Goal: Task Accomplishment & Management: Complete application form

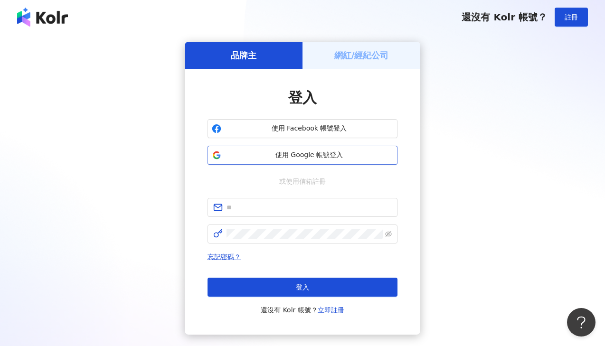
click at [332, 149] on button "使用 Google 帳號登入" at bounding box center [302, 155] width 190 height 19
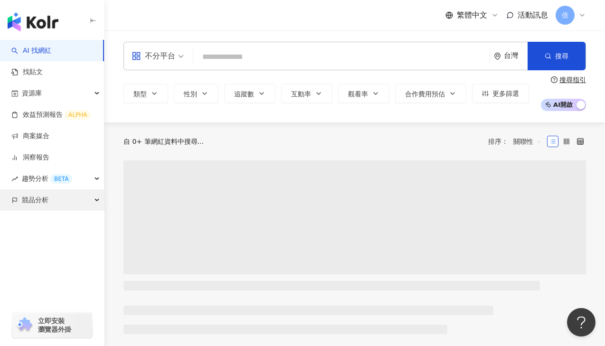
click at [51, 201] on div "競品分析" at bounding box center [52, 199] width 104 height 21
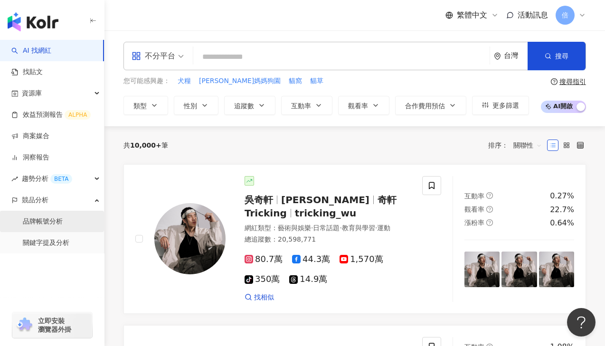
click at [56, 224] on link "品牌帳號分析" at bounding box center [43, 221] width 40 height 9
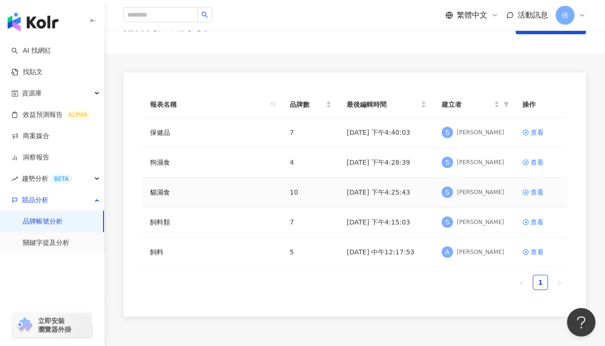
scroll to position [73, 0]
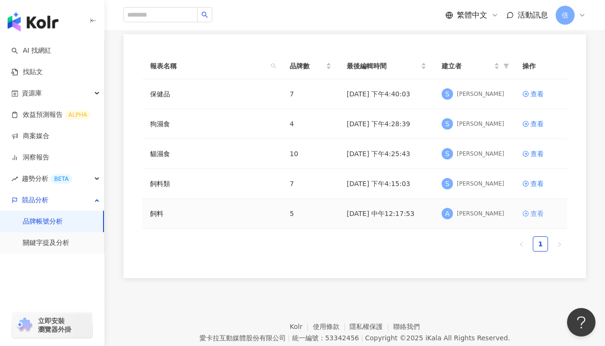
click at [533, 211] on div "查看" at bounding box center [536, 213] width 13 height 10
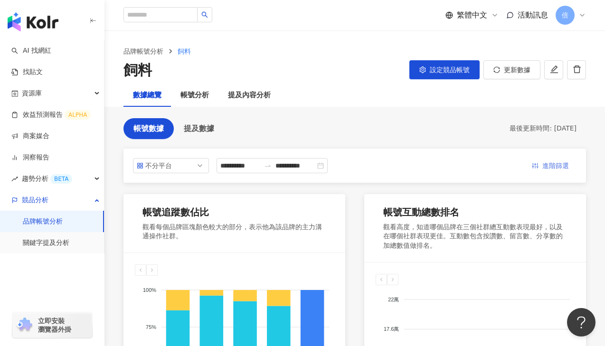
click at [556, 168] on span "進階篩選" at bounding box center [555, 165] width 27 height 15
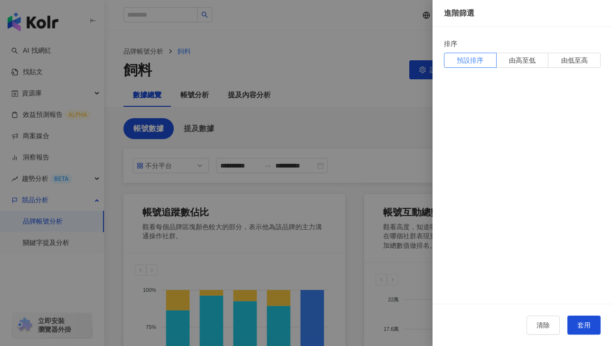
click at [358, 123] on div at bounding box center [306, 173] width 612 height 346
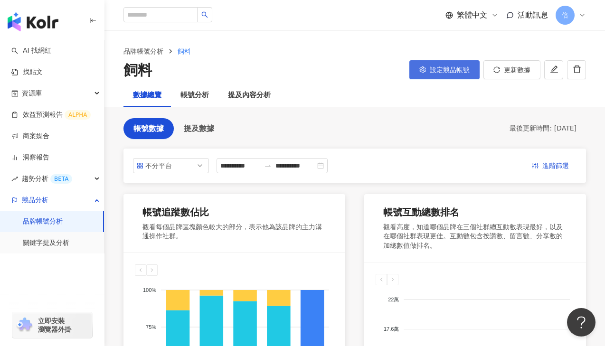
click at [428, 69] on button "設定競品帳號" at bounding box center [444, 69] width 70 height 19
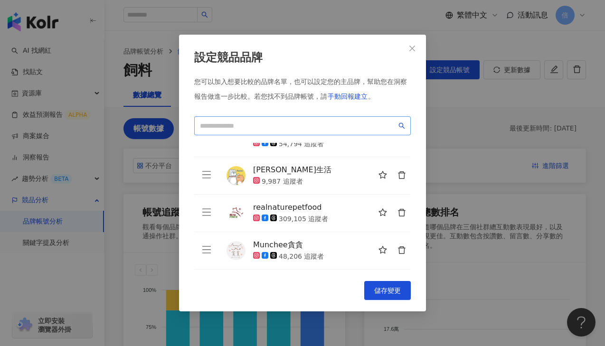
scroll to position [2, 0]
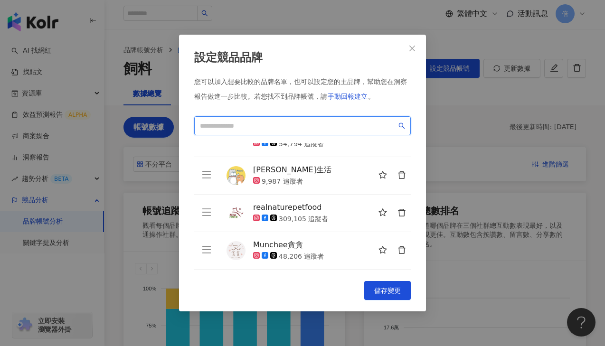
click at [317, 124] on input "search" at bounding box center [298, 126] width 196 height 10
type input "*"
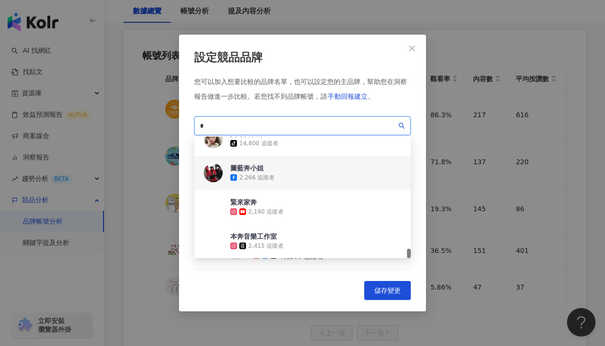
scroll to position [496, 0]
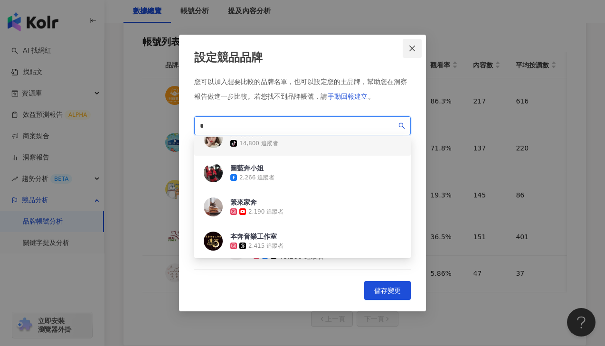
type input "*"
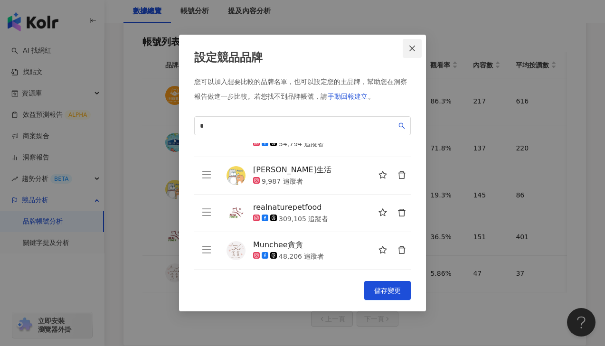
click at [412, 52] on button "Close" at bounding box center [411, 48] width 19 height 19
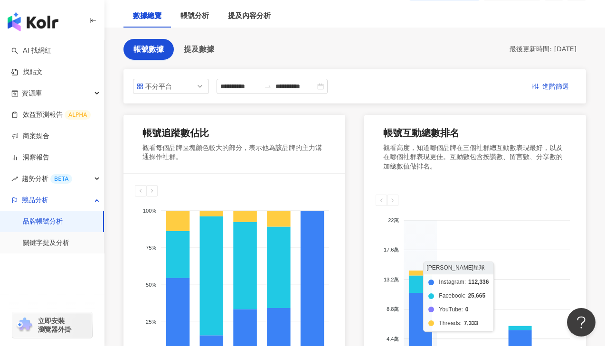
scroll to position [0, 0]
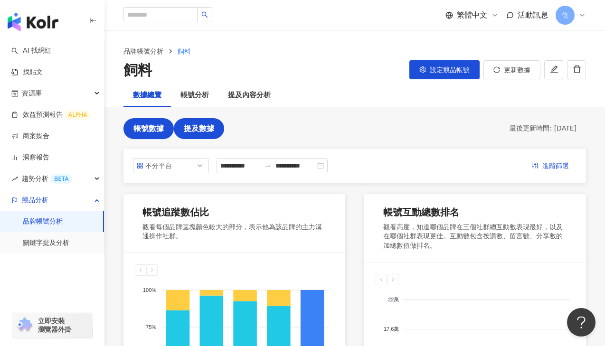
click at [190, 127] on span "提及數據" at bounding box center [199, 128] width 30 height 9
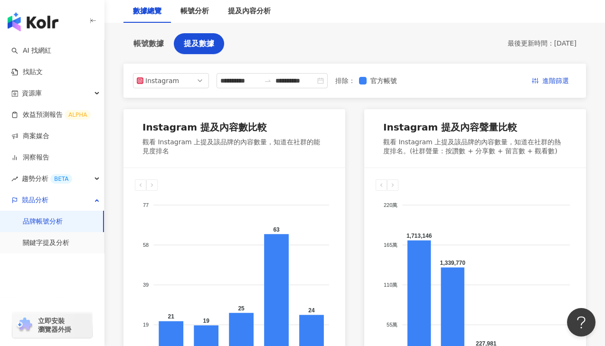
scroll to position [7, 0]
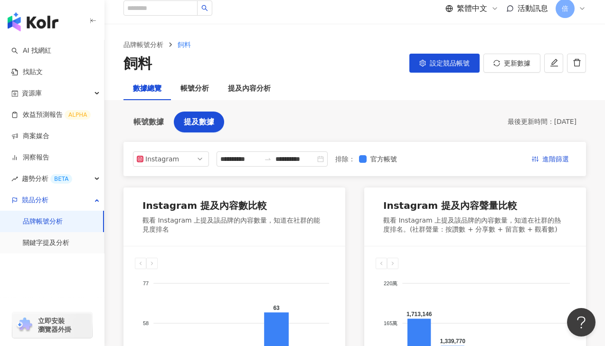
click at [473, 68] on button "設定競品帳號" at bounding box center [444, 63] width 70 height 19
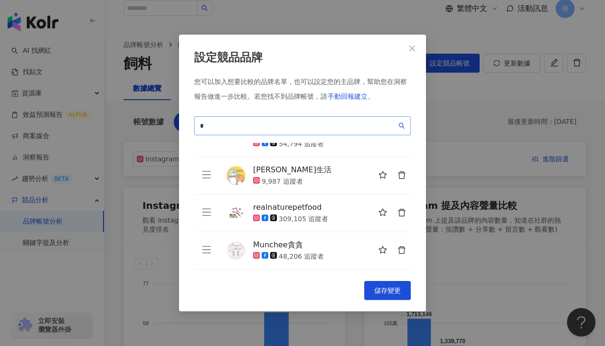
click at [288, 119] on span "*" at bounding box center [302, 125] width 216 height 19
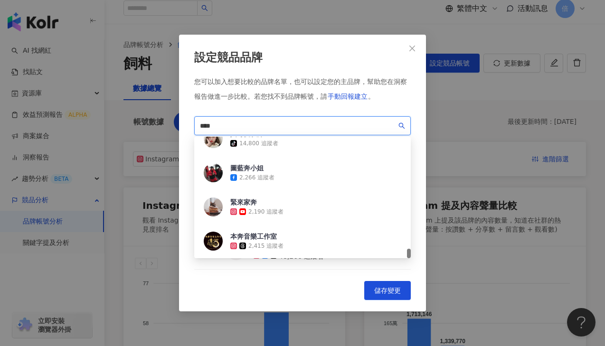
scroll to position [0, 0]
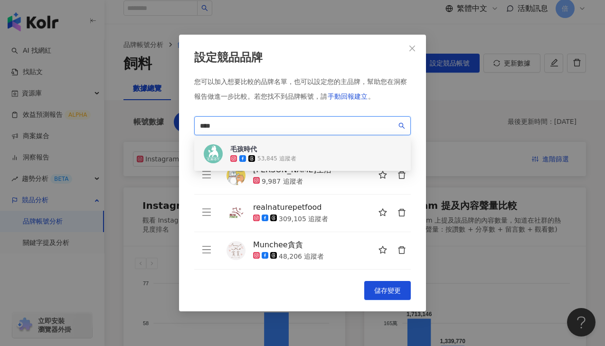
click at [274, 153] on div "毛孩時代" at bounding box center [263, 148] width 66 height 9
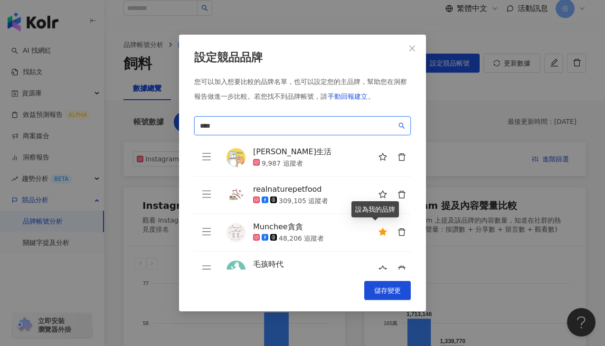
scroll to position [109, 0]
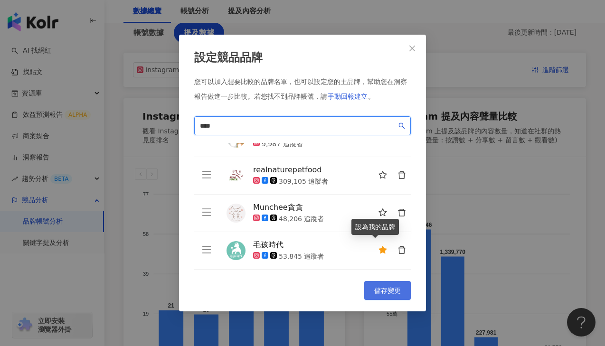
type input "****"
click at [385, 288] on span "儲存變更" at bounding box center [387, 291] width 27 height 8
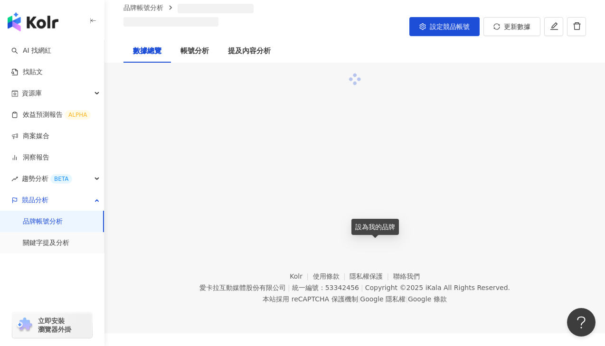
scroll to position [44, 0]
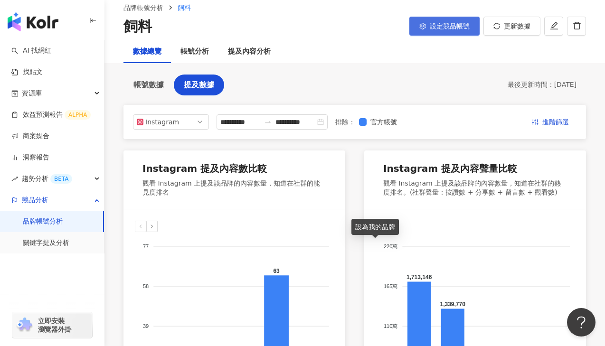
click at [438, 25] on span "設定競品帳號" at bounding box center [449, 26] width 40 height 8
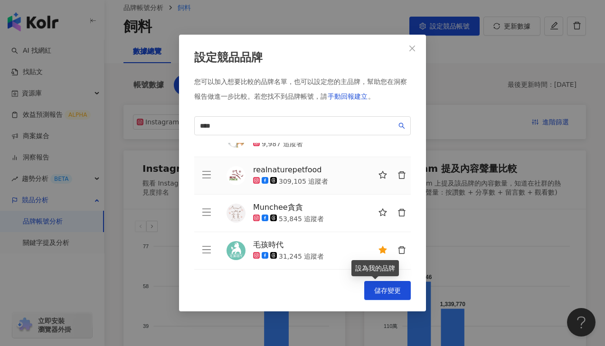
scroll to position [0, 0]
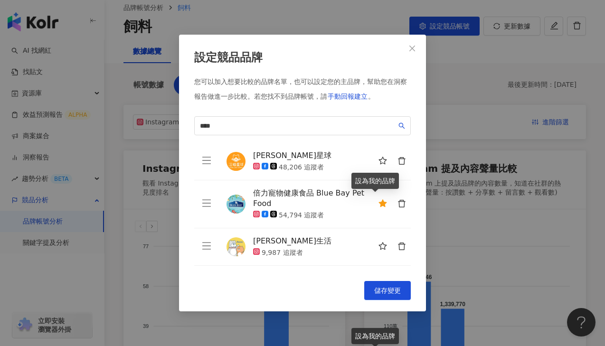
click at [373, 199] on button "button" at bounding box center [382, 204] width 19 height 19
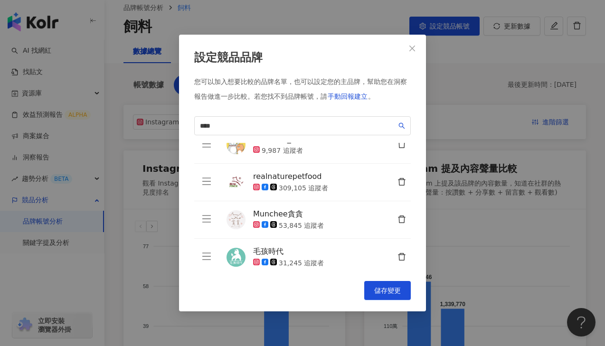
scroll to position [109, 0]
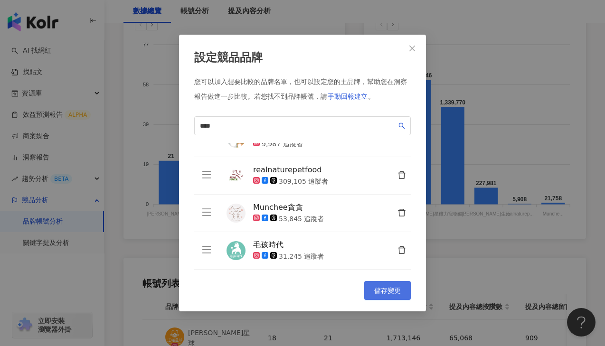
click at [373, 283] on button "儲存變更" at bounding box center [387, 290] width 47 height 19
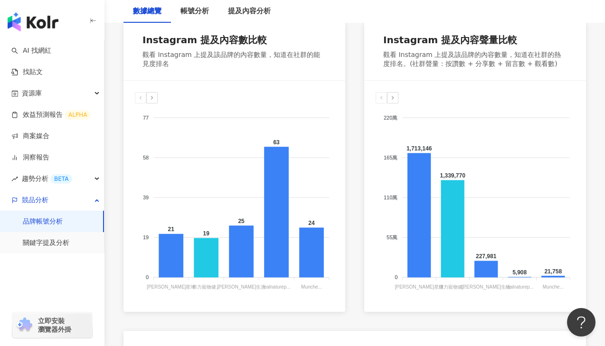
scroll to position [0, 0]
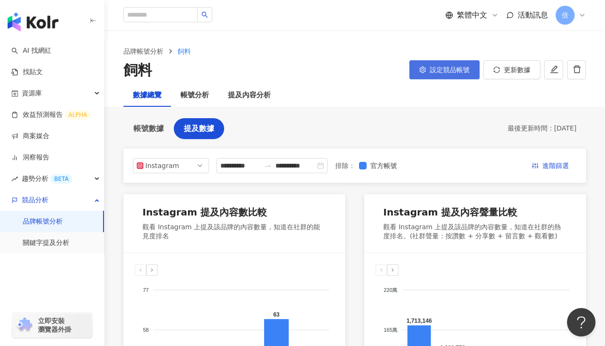
click at [450, 69] on span "設定競品帳號" at bounding box center [449, 70] width 40 height 8
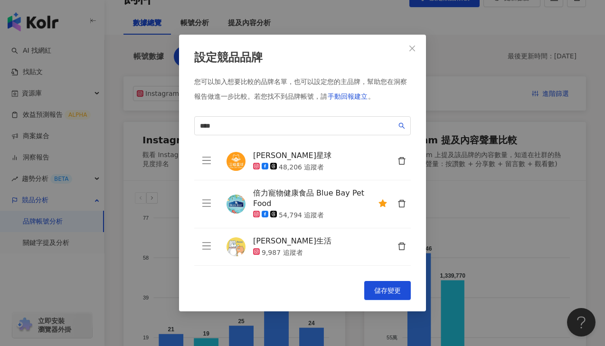
scroll to position [67, 0]
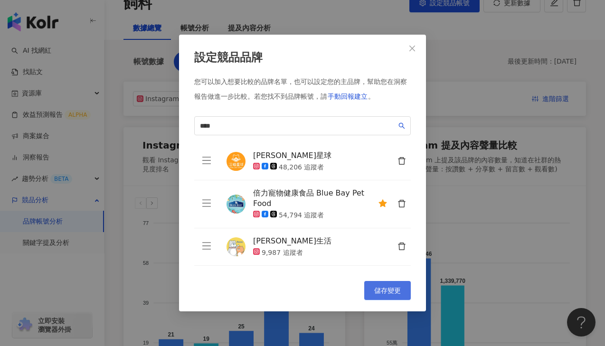
click at [375, 292] on span "儲存變更" at bounding box center [387, 291] width 27 height 8
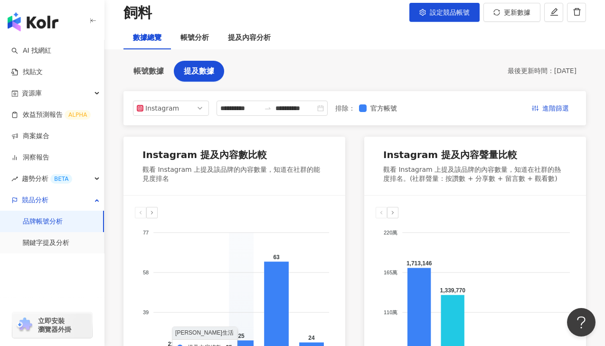
scroll to position [18, 0]
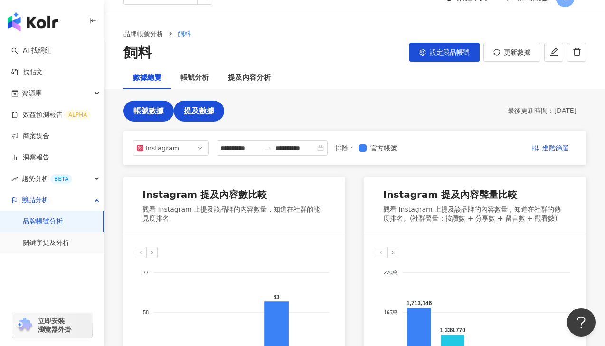
click at [151, 108] on span "帳號數據" at bounding box center [148, 111] width 30 height 9
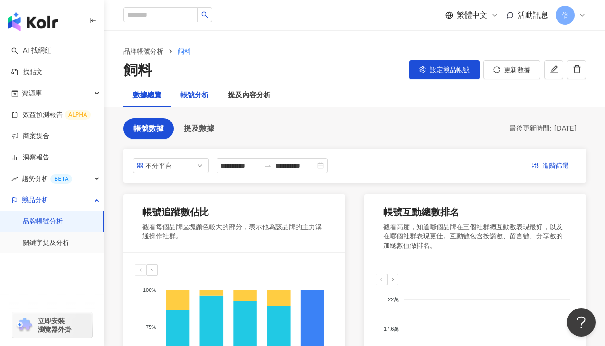
click at [196, 98] on div "帳號分析" at bounding box center [194, 95] width 28 height 11
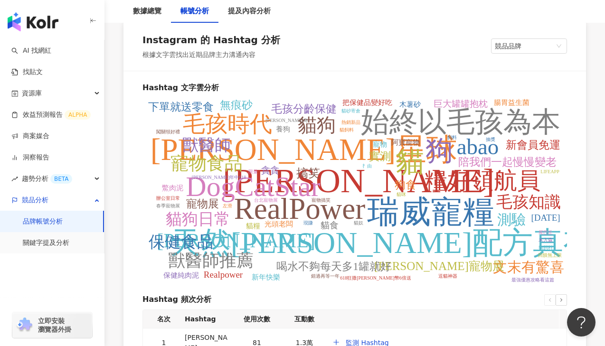
scroll to position [1187, 0]
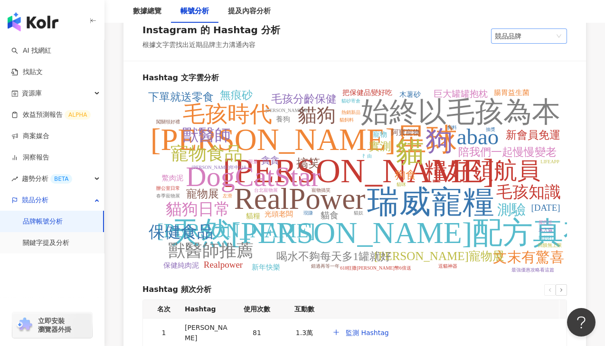
click at [525, 41] on span "競品品牌" at bounding box center [528, 36] width 68 height 14
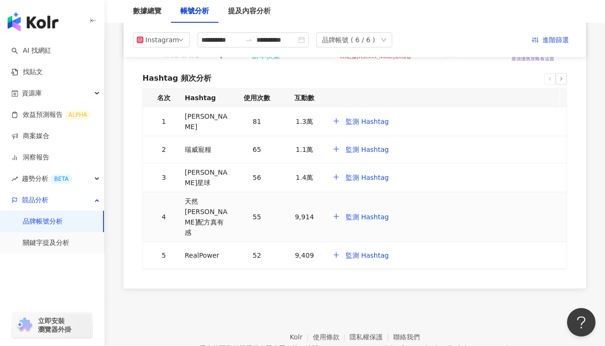
scroll to position [1396, 0]
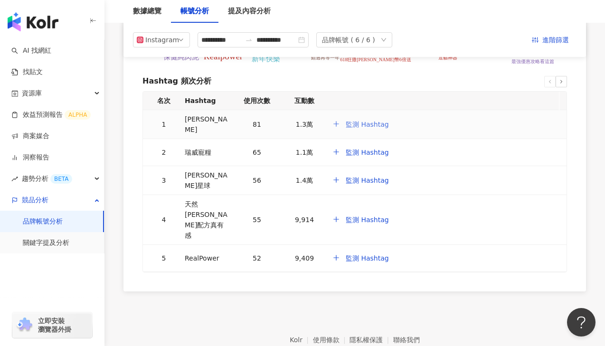
click at [367, 125] on span "監測 Hashtag" at bounding box center [366, 125] width 43 height 8
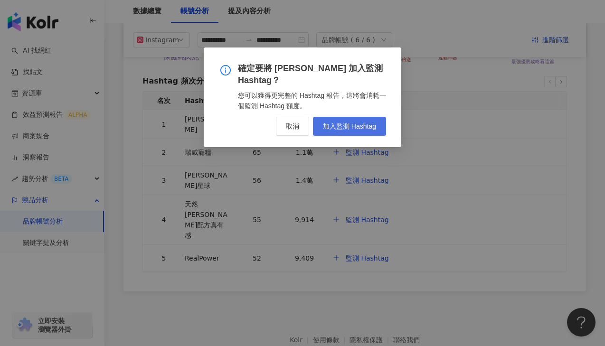
click at [355, 119] on button "加入監測 Hashtag" at bounding box center [349, 126] width 73 height 19
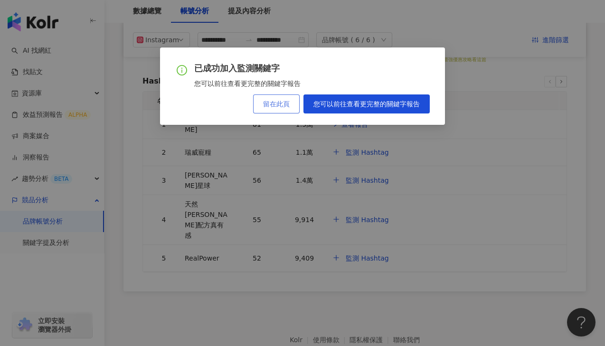
click at [281, 108] on button "留在此頁" at bounding box center [276, 103] width 47 height 19
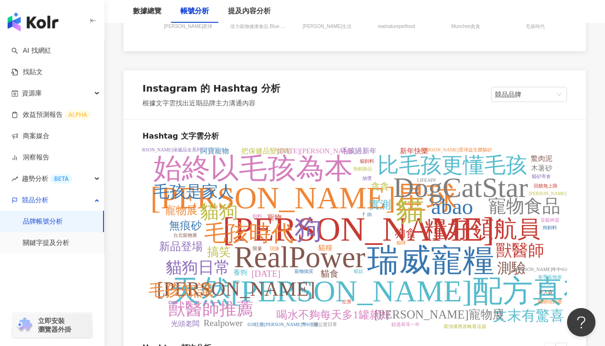
scroll to position [1184, 0]
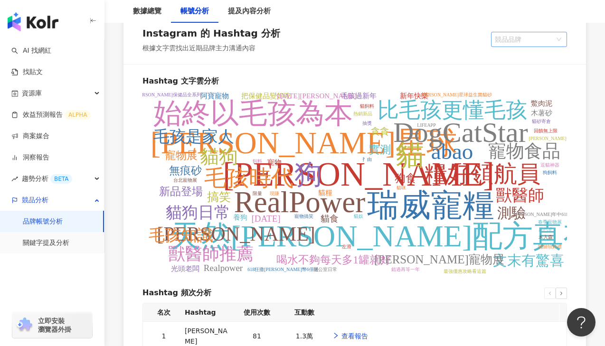
click at [522, 44] on span "競品品牌" at bounding box center [528, 39] width 68 height 14
click at [517, 82] on div "我的品牌" at bounding box center [529, 75] width 72 height 16
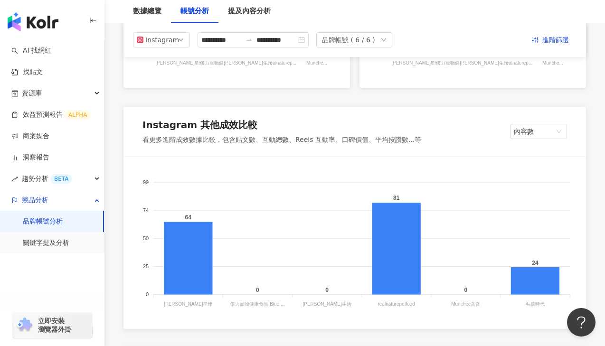
scroll to position [795, 0]
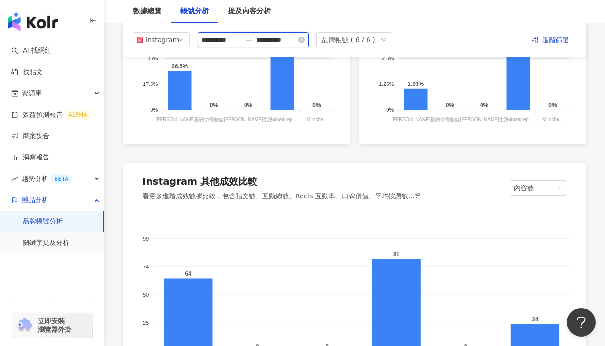
click at [270, 41] on input "**********" at bounding box center [276, 40] width 40 height 10
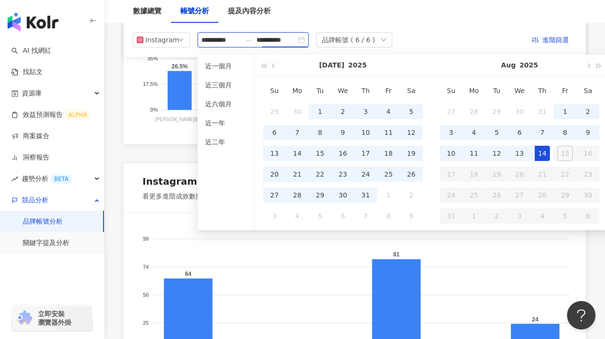
type input "**********"
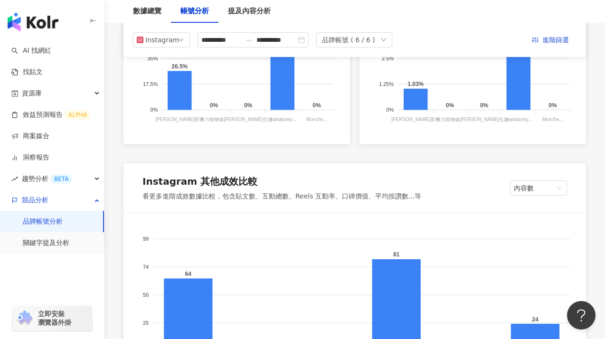
click at [126, 174] on div "Instagram 其他成效比較 看更多進階成效數據比較，包含貼文數、互動總數、Reels 互動率、口碑價值、平均按讚數...等 內容數" at bounding box center [354, 187] width 462 height 49
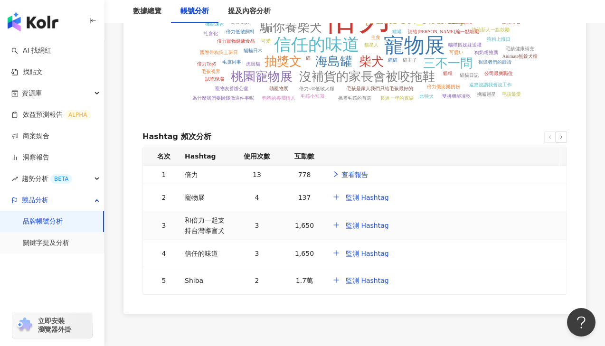
scroll to position [1341, 0]
click at [351, 171] on link "查看報告" at bounding box center [350, 174] width 36 height 10
click at [43, 174] on span "趨勢分析 BETA" at bounding box center [47, 178] width 50 height 21
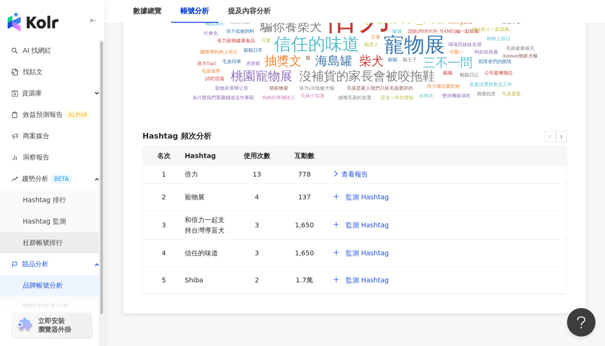
click at [36, 238] on link "社群帳號排行" at bounding box center [43, 242] width 40 height 9
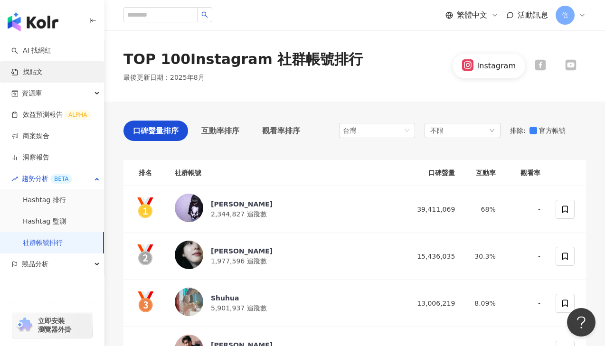
click at [20, 76] on link "找貼文" at bounding box center [26, 71] width 31 height 9
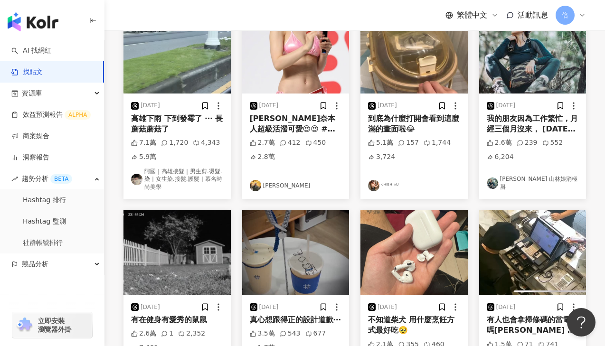
scroll to position [566, 0]
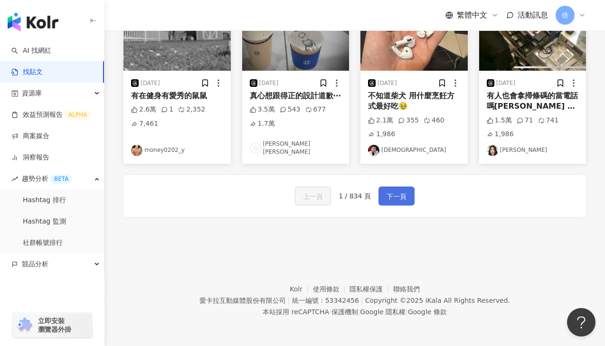
click at [400, 198] on span "下一頁" at bounding box center [396, 196] width 20 height 11
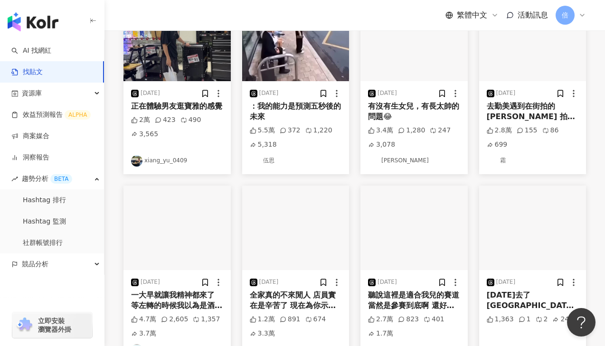
scroll to position [172, 0]
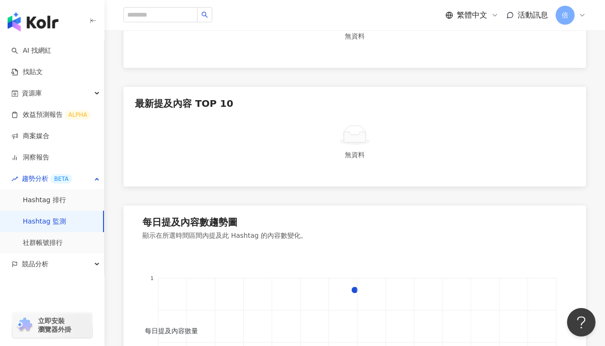
scroll to position [609, 0]
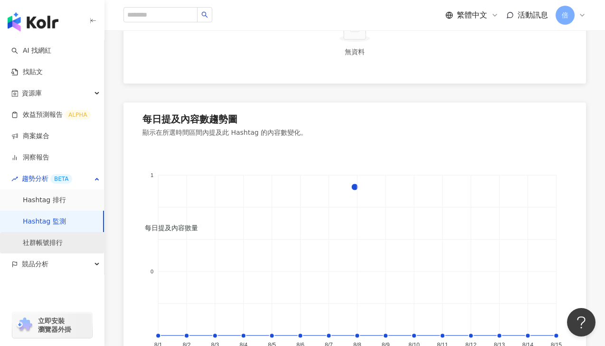
click at [63, 242] on link "社群帳號排行" at bounding box center [43, 242] width 40 height 9
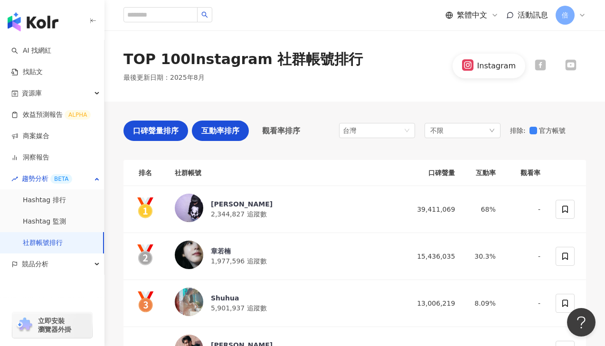
click at [217, 138] on div "互動率排序" at bounding box center [220, 131] width 57 height 20
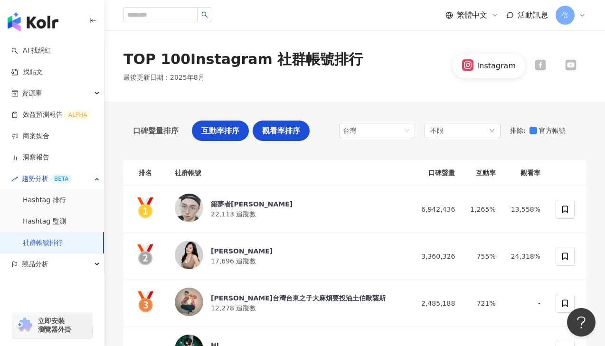
click at [274, 122] on div "觀看率排序" at bounding box center [280, 131] width 57 height 20
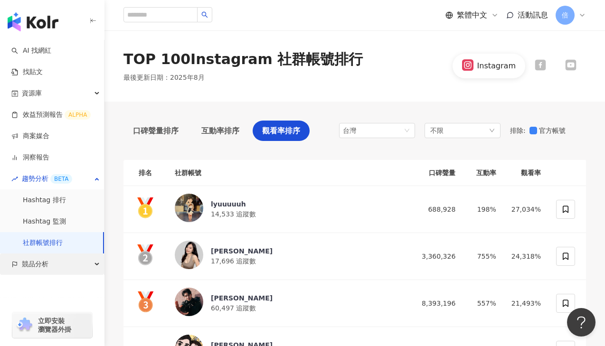
click at [41, 261] on span "競品分析" at bounding box center [35, 263] width 27 height 21
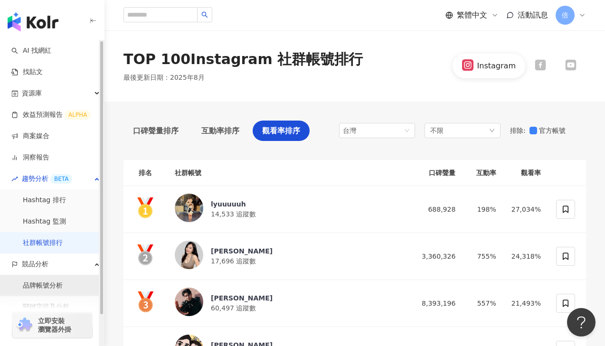
click at [50, 284] on link "品牌帳號分析" at bounding box center [43, 285] width 40 height 9
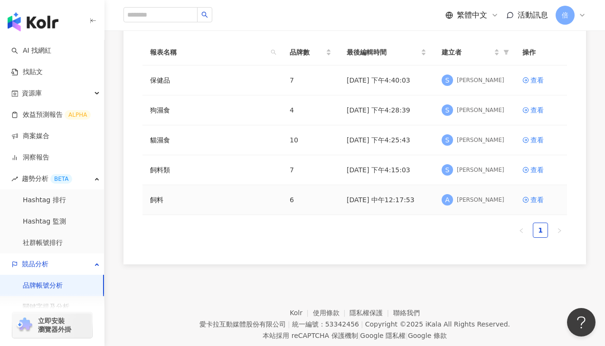
scroll to position [77, 0]
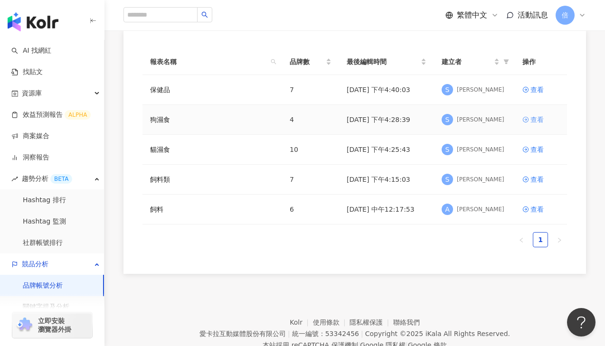
click at [528, 118] on icon at bounding box center [525, 119] width 7 height 7
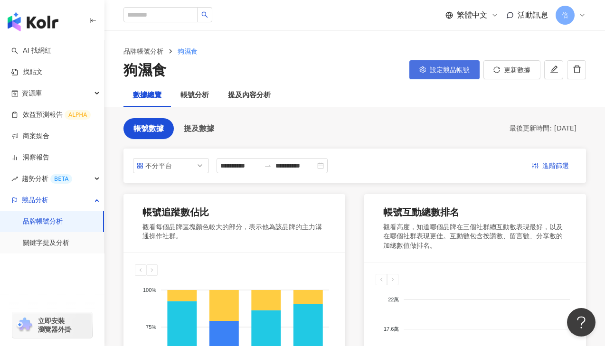
click at [443, 75] on button "設定競品帳號" at bounding box center [444, 69] width 70 height 19
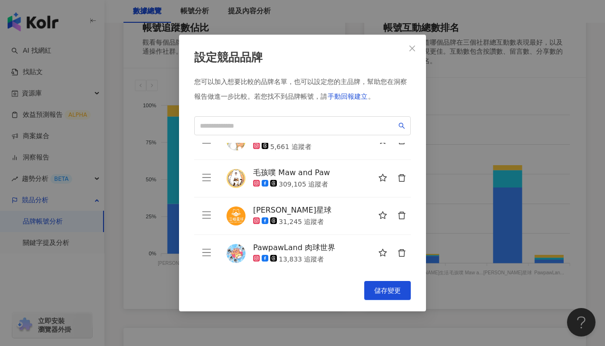
scroll to position [23, 0]
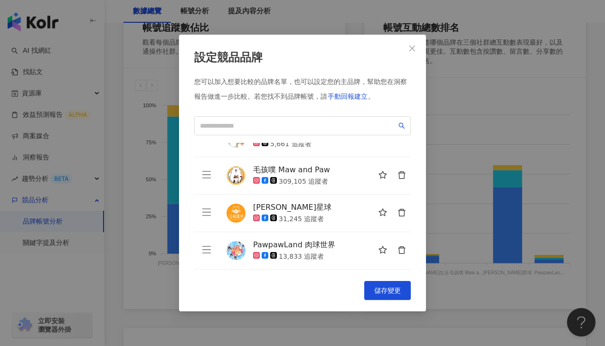
click at [398, 177] on icon "delete" at bounding box center [401, 175] width 7 height 8
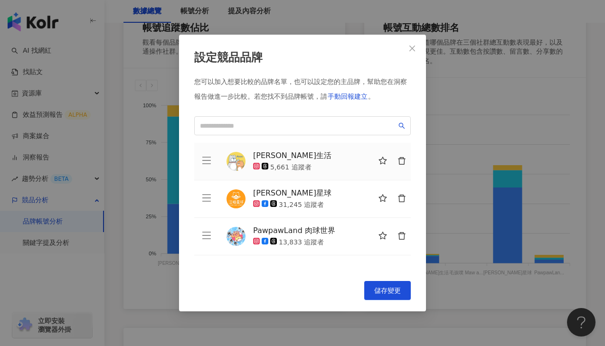
scroll to position [0, 0]
click at [319, 127] on input "search" at bounding box center [298, 126] width 196 height 10
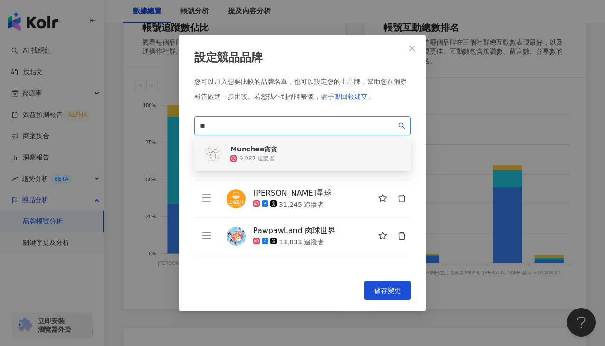
click at [296, 145] on div "Munchee貪貪 9,987 追蹤者" at bounding box center [302, 154] width 216 height 34
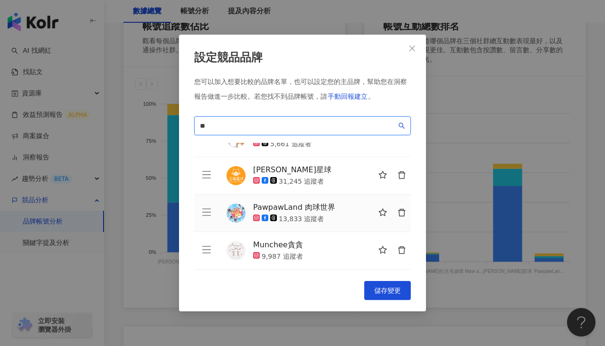
scroll to position [186, 0]
click at [227, 126] on input "**" at bounding box center [298, 126] width 196 height 10
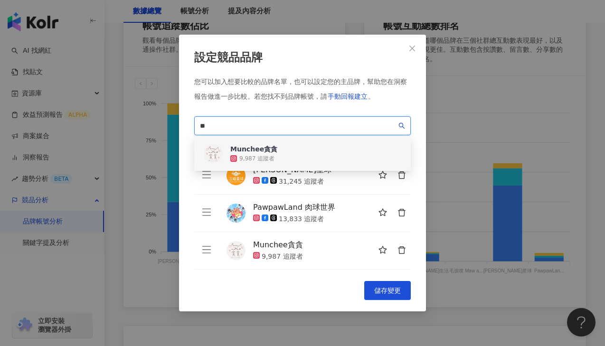
type input "*"
click at [255, 147] on div "catzoo92" at bounding box center [256, 148] width 53 height 9
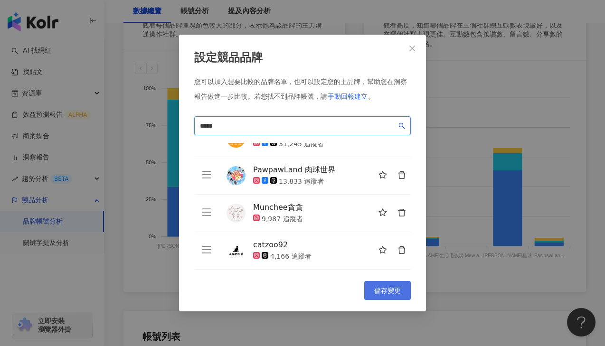
scroll to position [202, 0]
type input "*****"
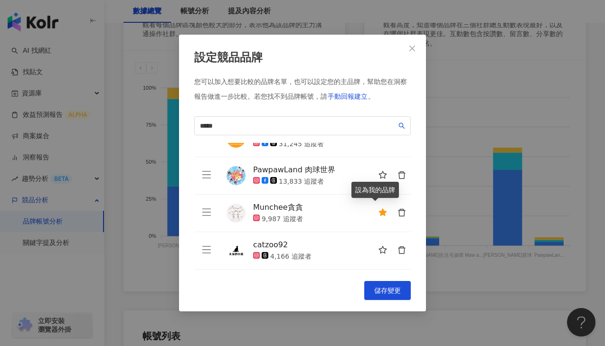
click at [378, 216] on icon "star" at bounding box center [382, 212] width 9 height 9
click at [388, 283] on button "儲存變更" at bounding box center [387, 290] width 47 height 19
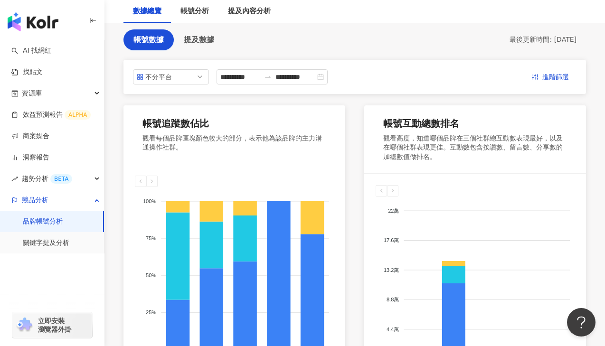
scroll to position [0, 0]
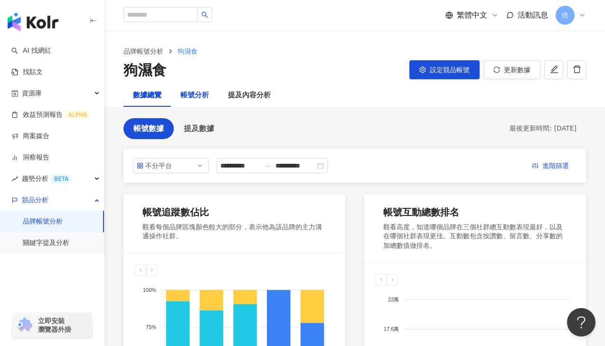
click at [190, 91] on div "帳號分析" at bounding box center [194, 95] width 28 height 11
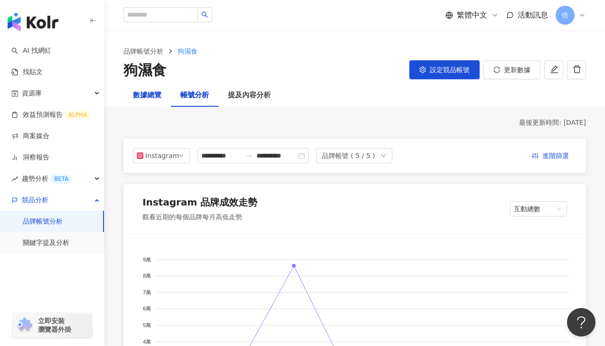
click at [151, 94] on div "數據總覽" at bounding box center [147, 95] width 28 height 11
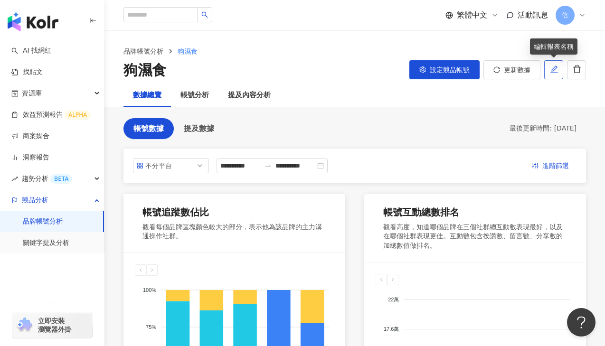
click at [552, 68] on icon "edit" at bounding box center [554, 69] width 9 height 9
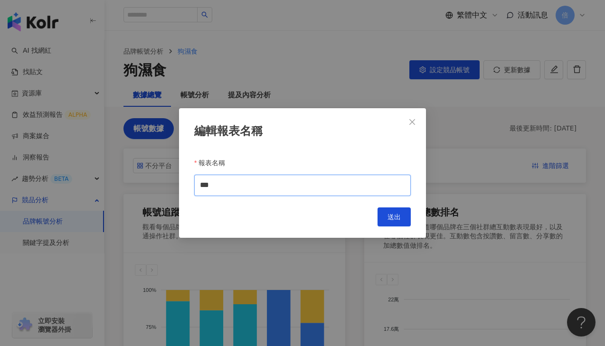
drag, startPoint x: 241, startPoint y: 191, endPoint x: 176, endPoint y: 187, distance: 65.6
click at [176, 187] on div "編輯報表名稱 報表名稱 *** Cancel 送出" at bounding box center [302, 173] width 605 height 346
type input "***"
click at [389, 219] on span "送出" at bounding box center [393, 217] width 13 height 8
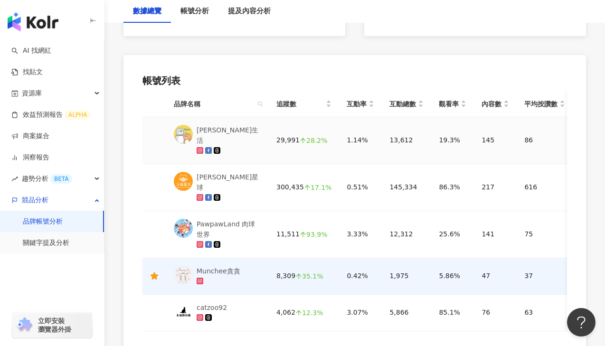
scroll to position [509, 0]
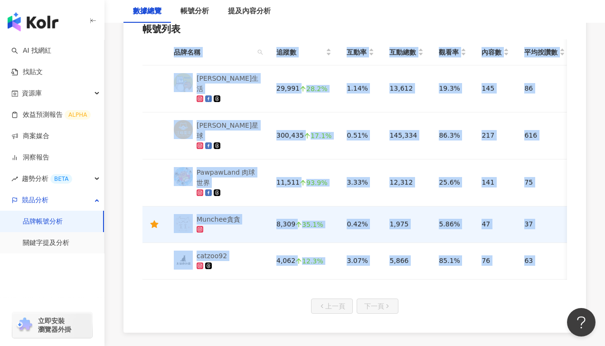
drag, startPoint x: 388, startPoint y: 266, endPoint x: 411, endPoint y: 265, distance: 22.8
click at [411, 265] on div "帳號列表 品牌名稱 追蹤數 互動率 互動總數 觀看率 內容數 平均按讚數 平均留言數 平均分享數 平均互動數 平均觀看數 阿寶生活 29,991 28.2% …" at bounding box center [354, 167] width 462 height 329
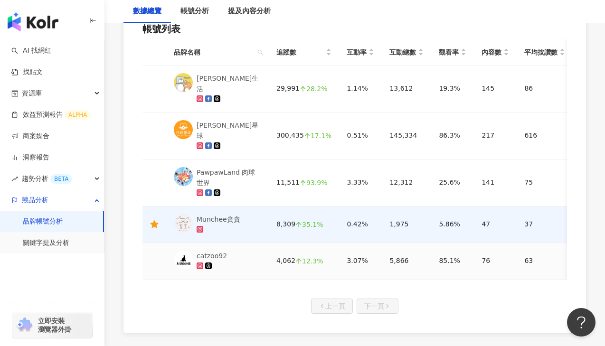
click at [390, 254] on td "5,866" at bounding box center [406, 261] width 49 height 37
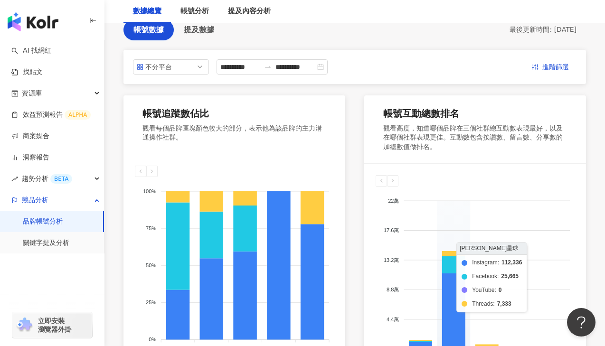
scroll to position [0, 0]
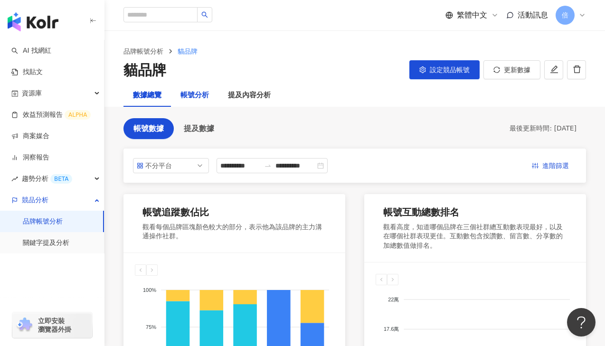
click at [190, 97] on div "帳號分析" at bounding box center [194, 95] width 28 height 11
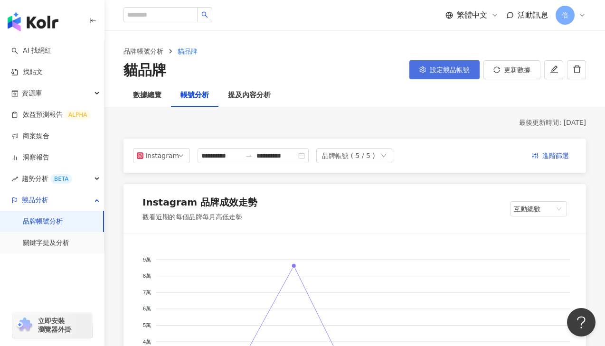
click at [431, 73] on span "設定競品帳號" at bounding box center [449, 70] width 40 height 8
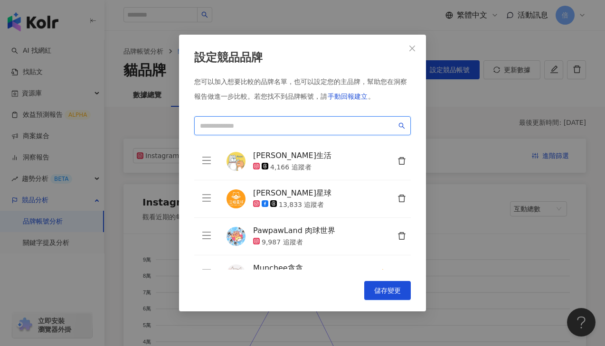
click at [304, 125] on input "search" at bounding box center [298, 126] width 196 height 10
type input "****"
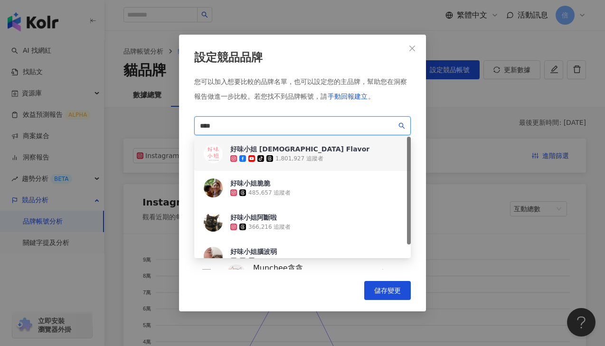
click at [284, 159] on div "1,801,927 追蹤者" at bounding box center [299, 159] width 48 height 8
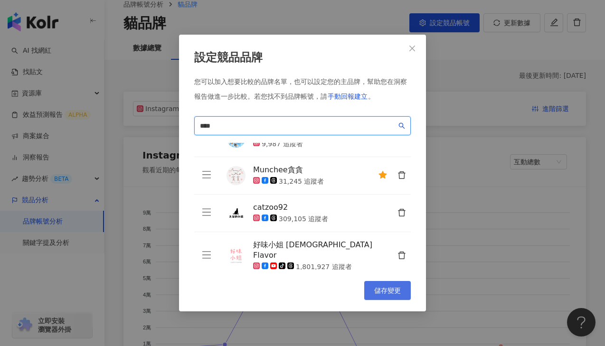
scroll to position [57, 0]
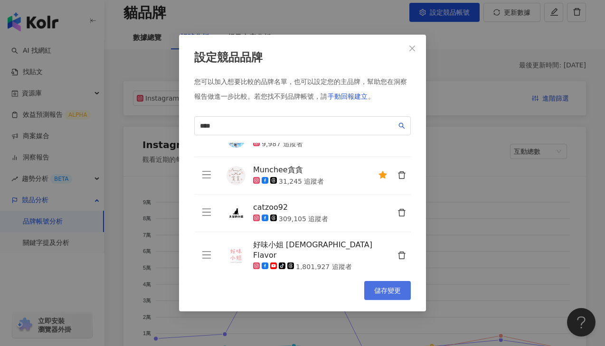
click at [393, 289] on span "儲存變更" at bounding box center [387, 291] width 27 height 8
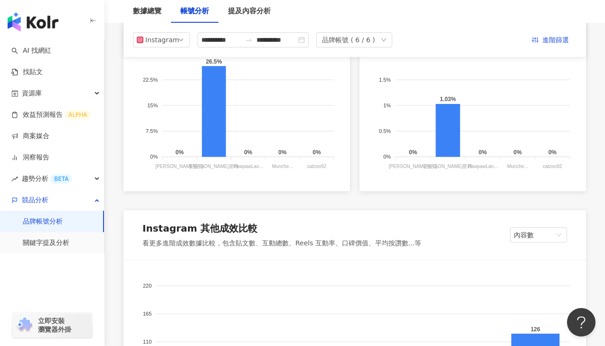
scroll to position [657, 0]
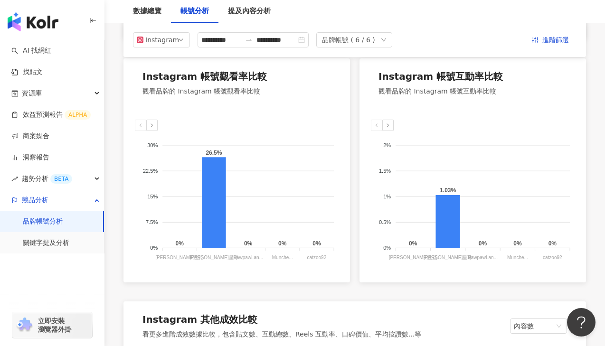
click at [157, 125] on div at bounding box center [151, 125] width 11 height 11
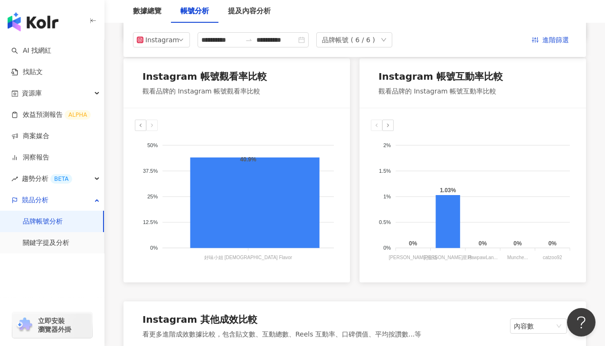
click at [154, 125] on icon at bounding box center [152, 125] width 6 height 6
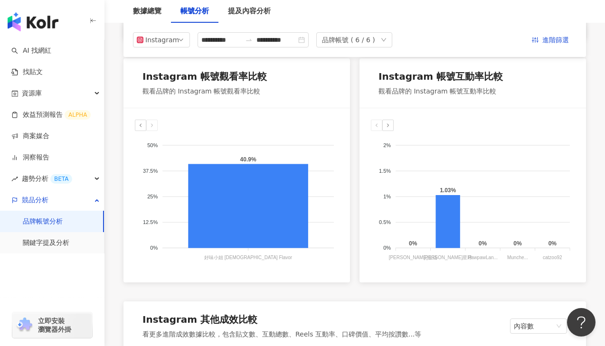
click at [138, 125] on icon at bounding box center [141, 125] width 6 height 6
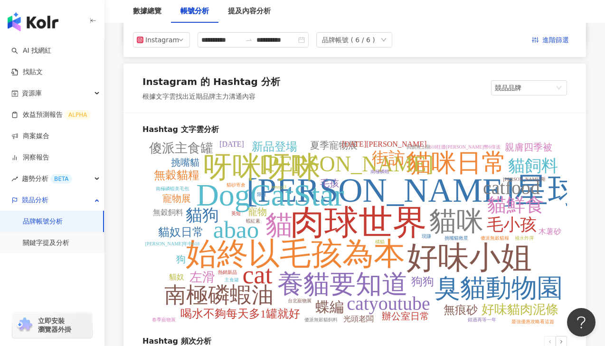
scroll to position [1135, 0]
click at [544, 84] on span "競品品牌" at bounding box center [528, 88] width 68 height 14
click at [530, 121] on div "我的品牌" at bounding box center [528, 124] width 61 height 10
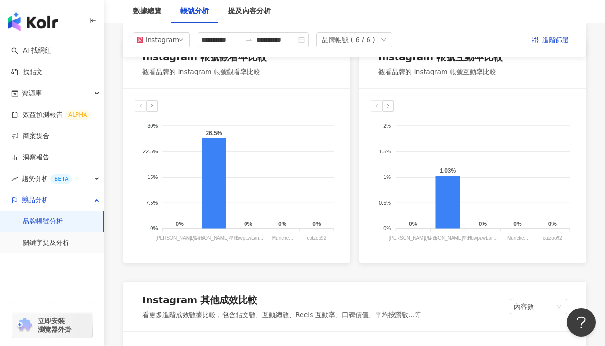
scroll to position [583, 0]
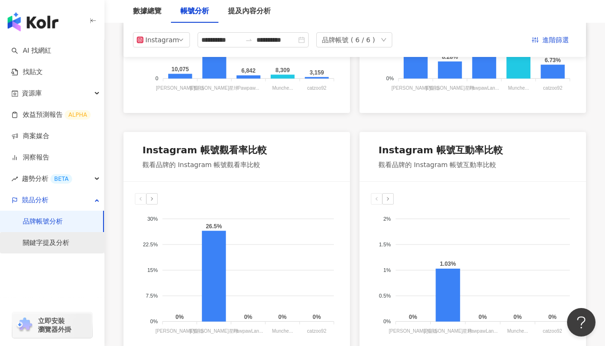
click at [58, 239] on link "關鍵字提及分析" at bounding box center [46, 242] width 47 height 9
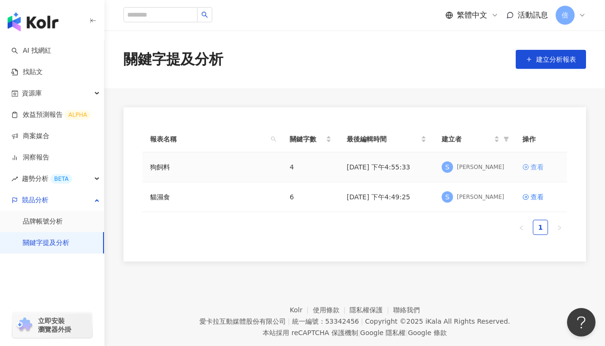
click at [538, 167] on div "查看" at bounding box center [536, 167] width 13 height 10
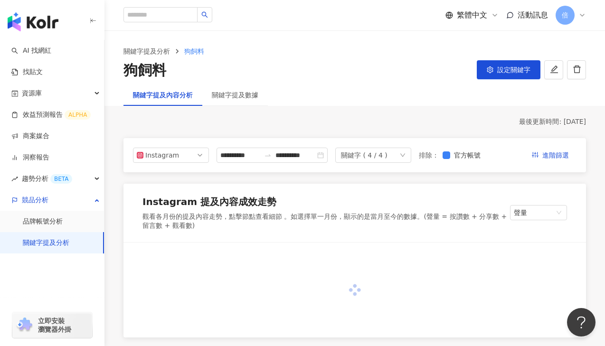
scroll to position [168, 0]
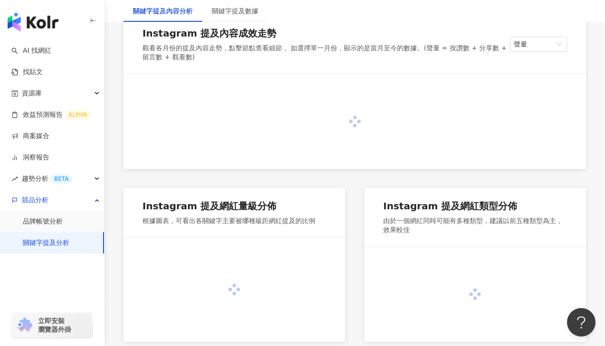
click at [444, 198] on div "Instagram 提及網紅類型分佈 由於一個網紅同時可能有多種類型，建議以前五種類型為主，效果較佳" at bounding box center [475, 217] width 222 height 58
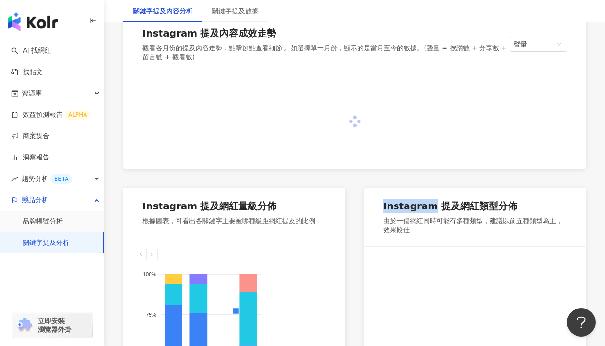
drag, startPoint x: 445, startPoint y: 197, endPoint x: 397, endPoint y: 221, distance: 53.1
click at [397, 221] on div "Instagram 提及網紅類型分佈 由於一個網紅同時可能有多種類型，建議以前五種類型為主，效果較佳" at bounding box center [475, 217] width 222 height 58
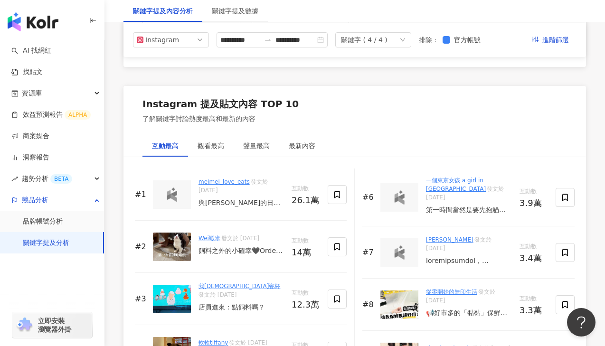
scroll to position [1483, 0]
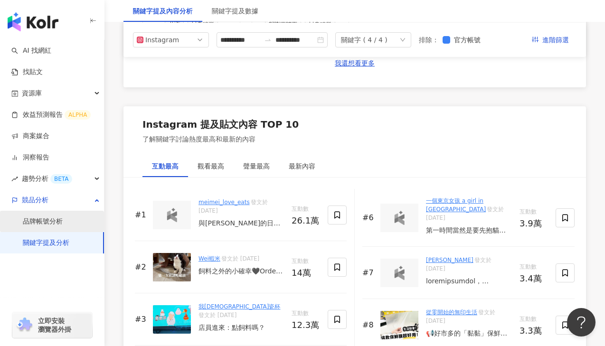
click at [63, 219] on link "品牌帳號分析" at bounding box center [43, 221] width 40 height 9
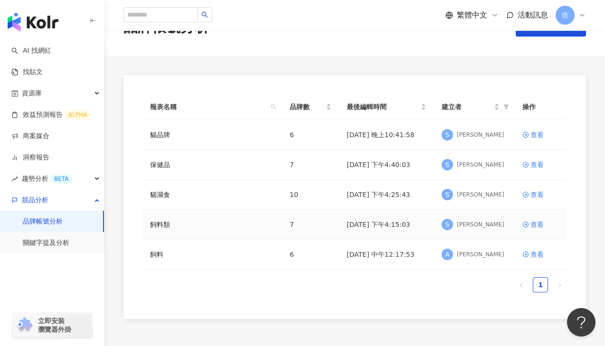
scroll to position [30, 0]
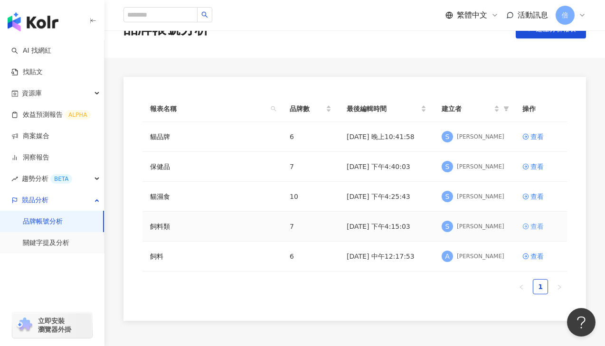
click at [535, 225] on div "查看" at bounding box center [536, 226] width 13 height 10
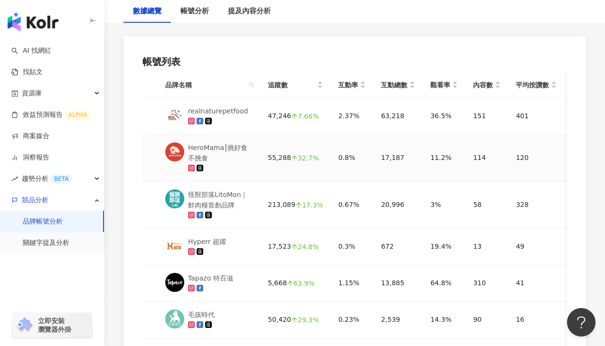
scroll to position [539, 0]
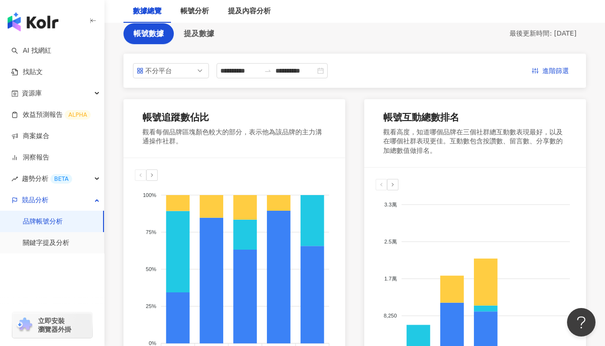
click at [337, 227] on div "Instagram Facebook YouTube Threads 100% 100% 75% 75% 50% 50% 25% 25% 0% 0% real…" at bounding box center [234, 273] width 222 height 231
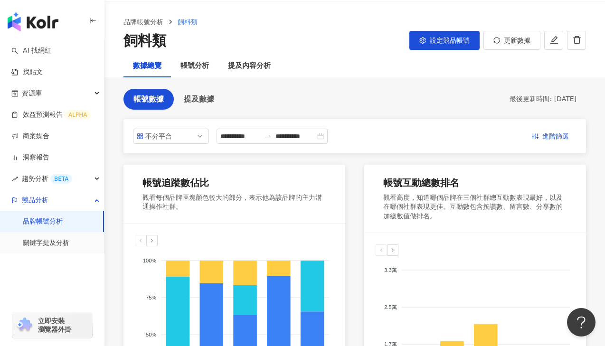
scroll to position [28, 0]
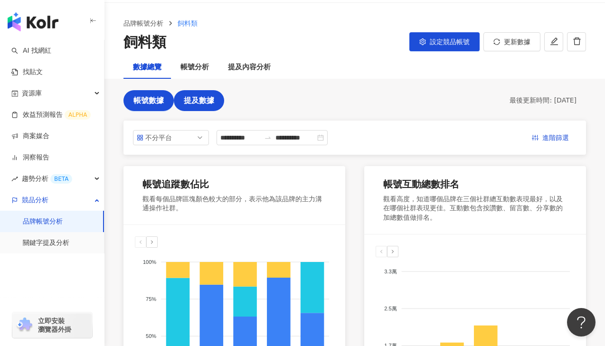
click at [197, 98] on span "提及數據" at bounding box center [199, 100] width 30 height 9
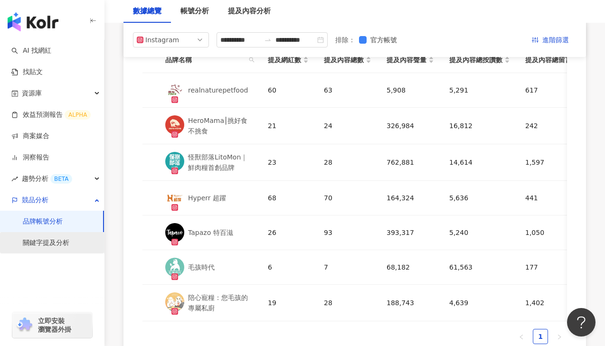
click at [37, 238] on link "關鍵字提及分析" at bounding box center [46, 242] width 47 height 9
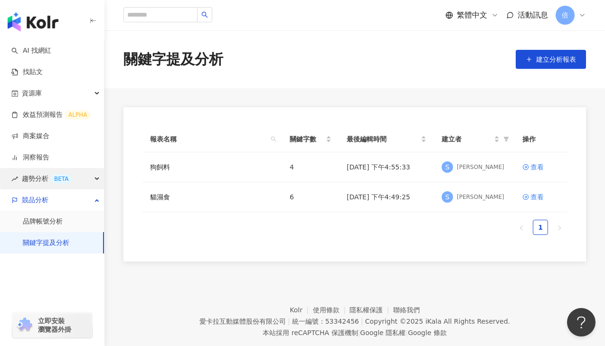
click at [43, 174] on span "趨勢分析 BETA" at bounding box center [47, 178] width 50 height 21
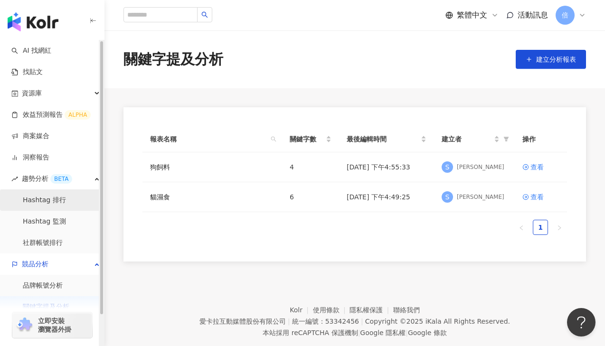
click at [47, 196] on link "Hashtag 排行" at bounding box center [44, 200] width 43 height 9
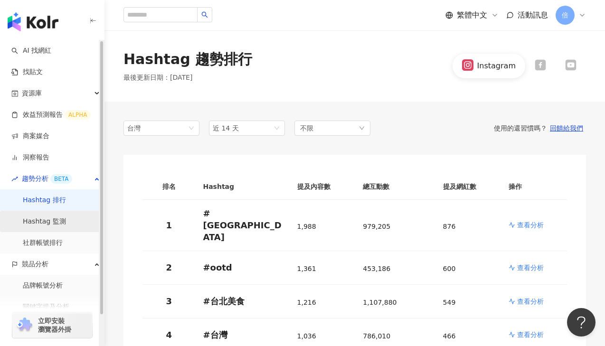
click at [38, 223] on link "Hashtag 監測" at bounding box center [44, 221] width 43 height 9
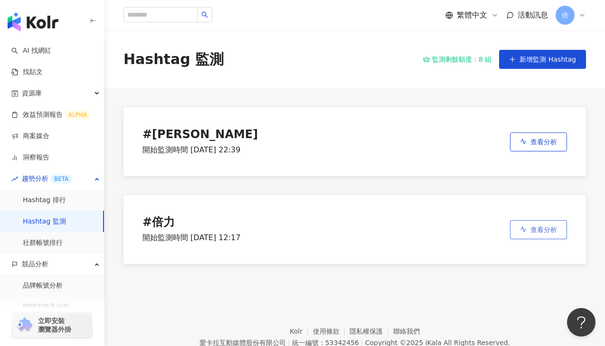
click at [549, 226] on span "查看分析" at bounding box center [543, 230] width 27 height 8
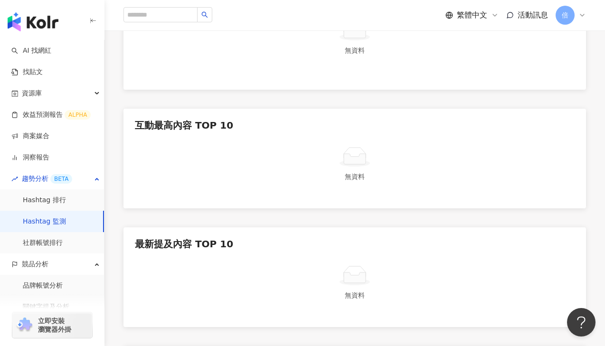
scroll to position [516, 0]
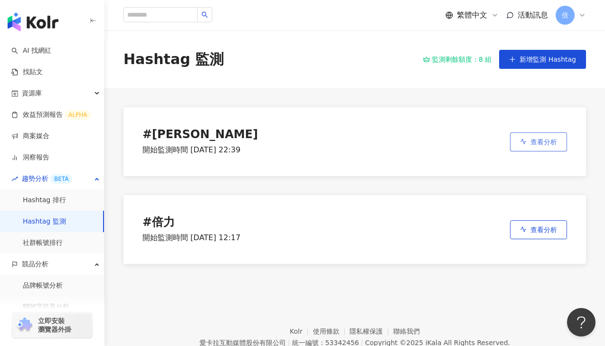
click at [553, 145] on span "查看分析" at bounding box center [543, 142] width 27 height 8
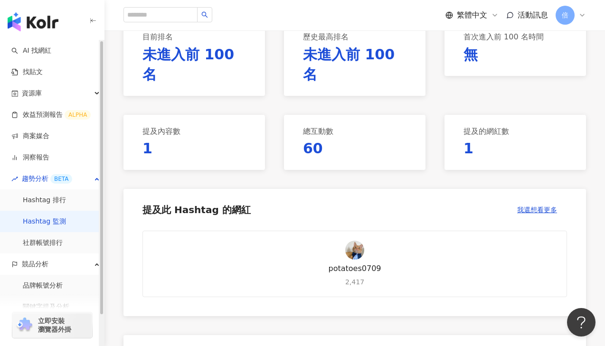
scroll to position [69, 0]
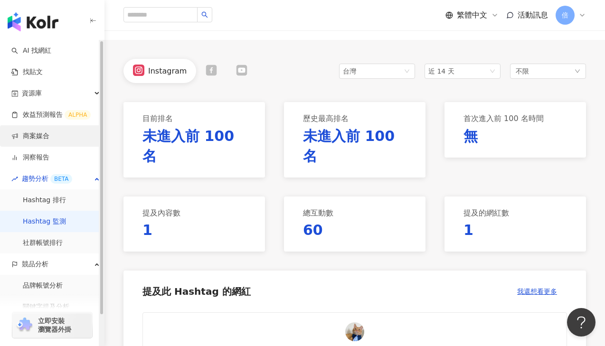
click at [44, 135] on link "商案媒合" at bounding box center [30, 135] width 38 height 9
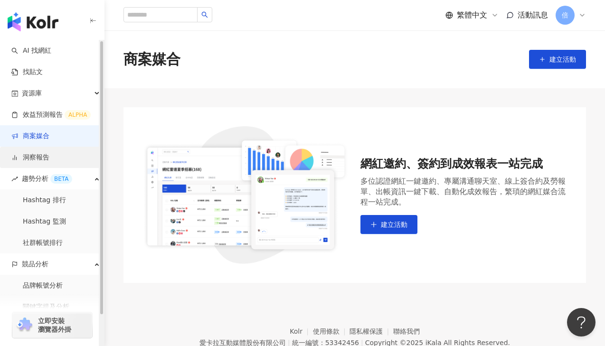
click at [41, 155] on link "洞察報告" at bounding box center [30, 157] width 38 height 9
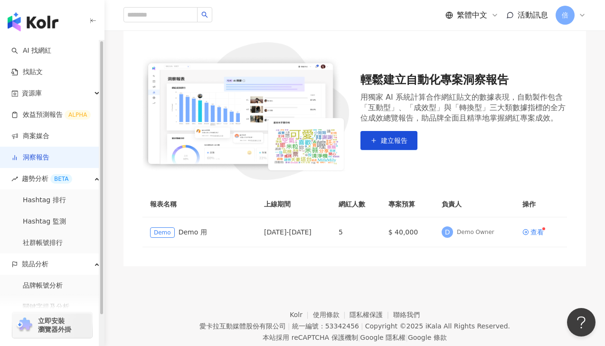
scroll to position [110, 0]
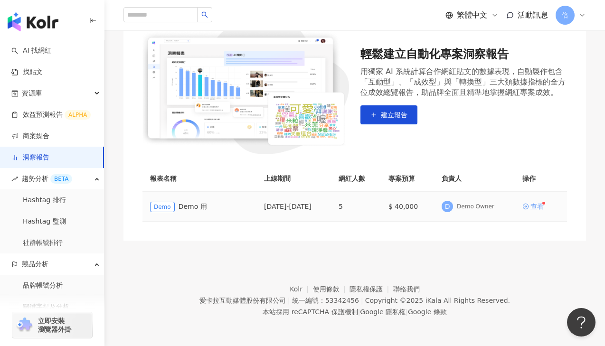
click at [541, 210] on div "查看" at bounding box center [536, 206] width 13 height 7
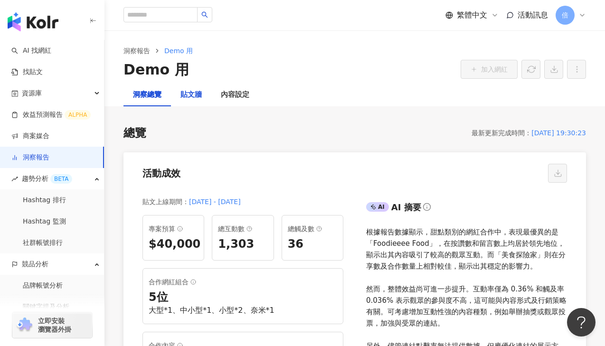
click at [184, 91] on div "貼文牆" at bounding box center [190, 94] width 21 height 11
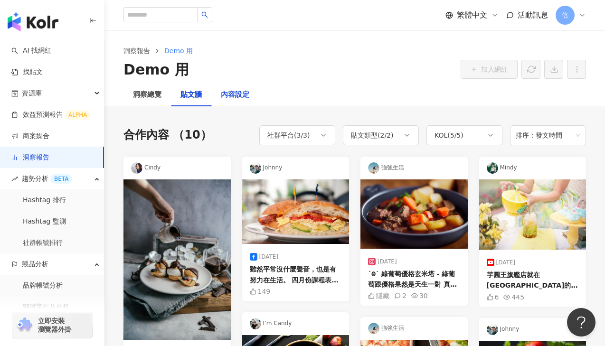
click at [230, 93] on div "內容設定" at bounding box center [235, 94] width 28 height 11
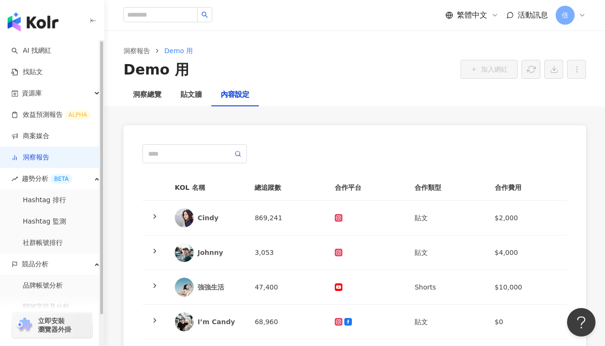
click at [41, 153] on link "洞察報告" at bounding box center [30, 157] width 38 height 9
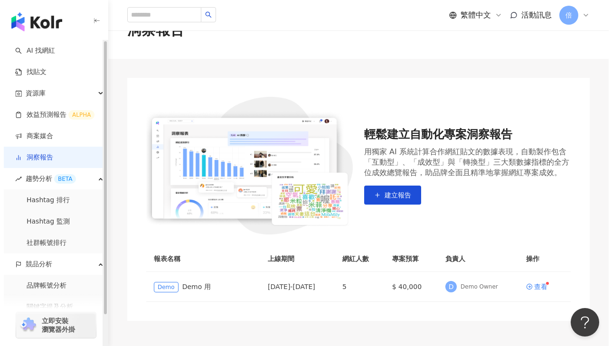
scroll to position [110, 0]
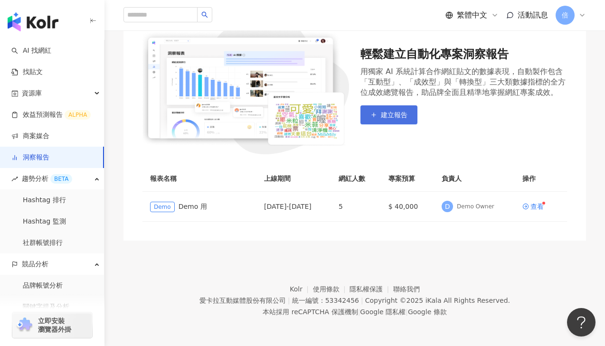
click at [403, 112] on span "建立報告" at bounding box center [394, 115] width 27 height 8
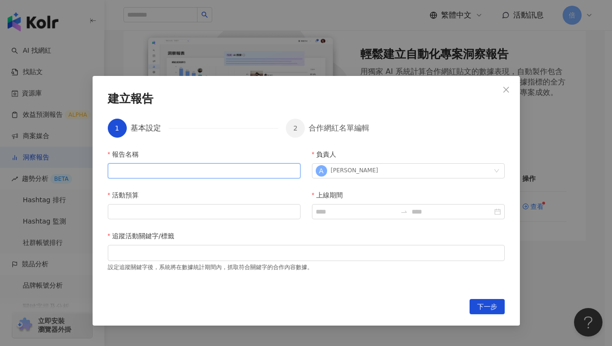
click at [195, 175] on input "報告名稱" at bounding box center [204, 170] width 193 height 15
type input "*"
click at [193, 251] on div at bounding box center [306, 252] width 393 height 7
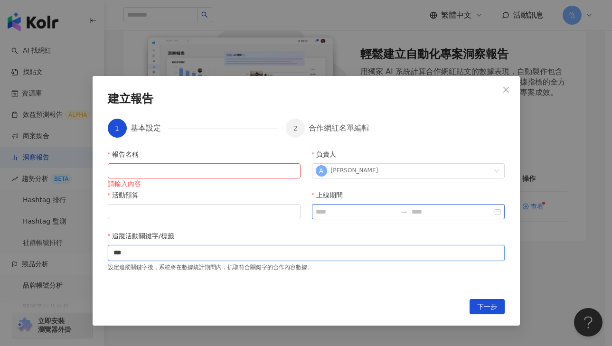
type input "***"
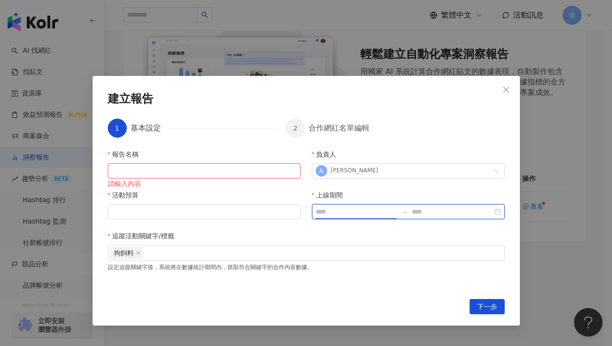
click at [336, 210] on input "上線期間" at bounding box center [356, 211] width 81 height 10
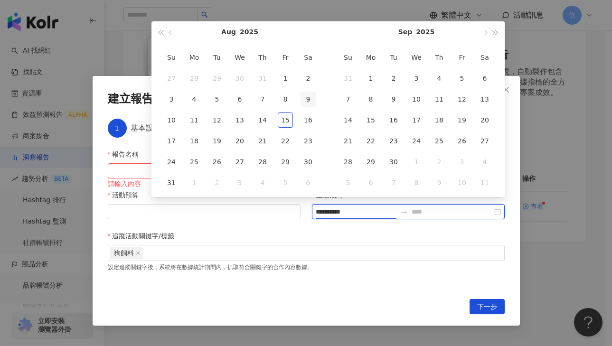
type input "**********"
click at [173, 35] on button "button" at bounding box center [171, 31] width 10 height 21
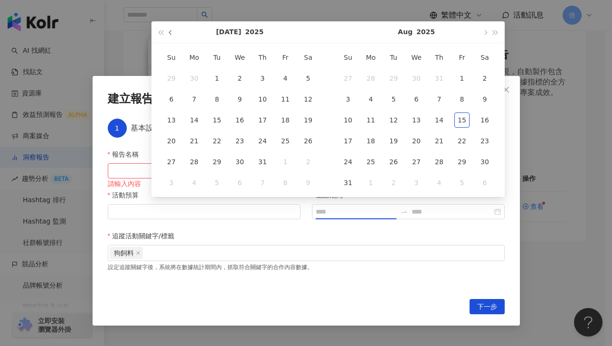
click at [173, 35] on button "button" at bounding box center [171, 31] width 10 height 21
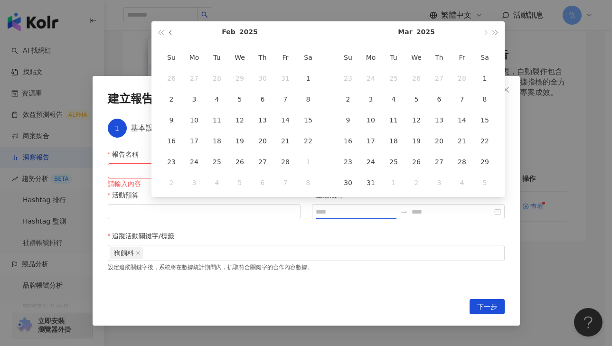
click at [173, 35] on button "button" at bounding box center [171, 31] width 10 height 21
type input "**********"
click at [232, 74] on td "1" at bounding box center [239, 78] width 23 height 21
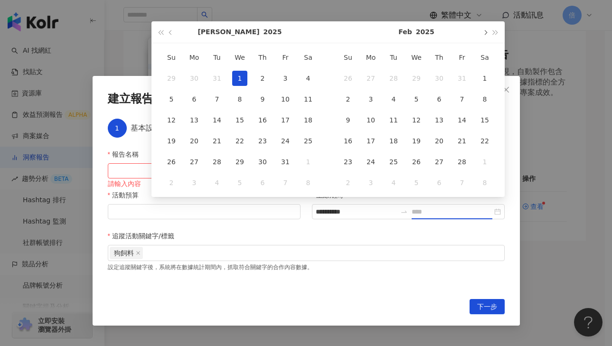
click at [486, 30] on button "button" at bounding box center [484, 31] width 10 height 21
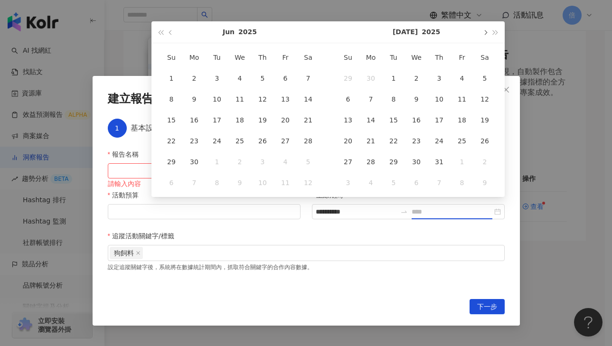
click at [486, 30] on button "button" at bounding box center [484, 31] width 10 height 21
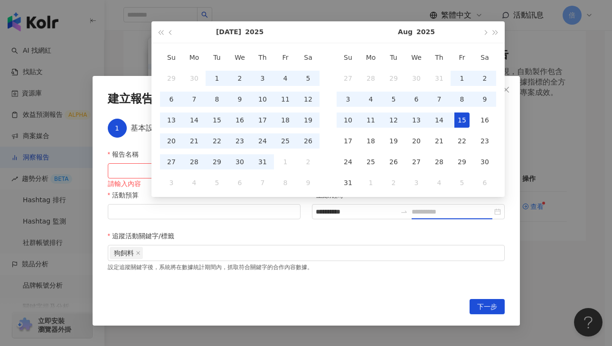
click at [454, 119] on div "15" at bounding box center [461, 119] width 15 height 15
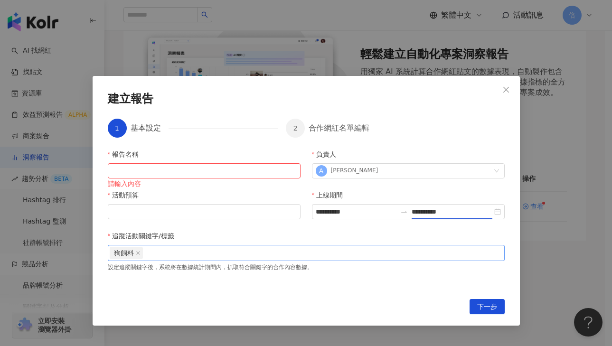
type input "**********"
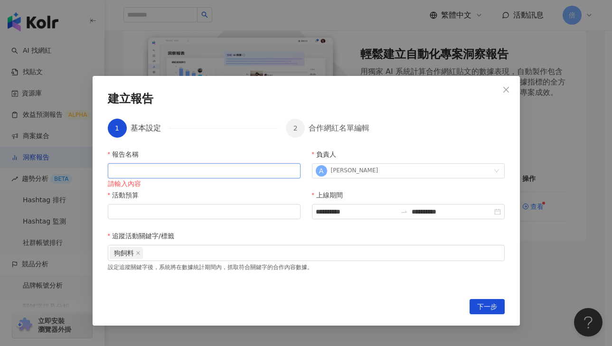
click at [161, 172] on input "報告名稱" at bounding box center [204, 170] width 193 height 15
type input "**"
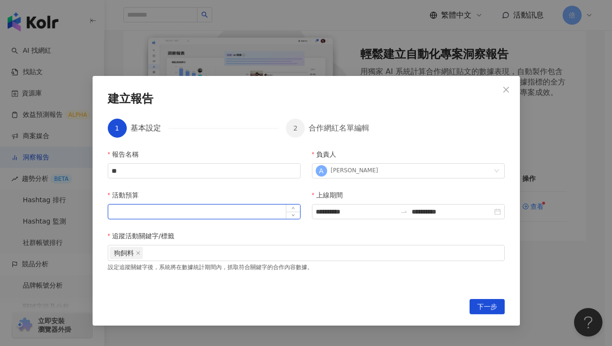
click at [161, 207] on input "活動預算" at bounding box center [204, 212] width 192 height 14
type input "*"
type input "*****"
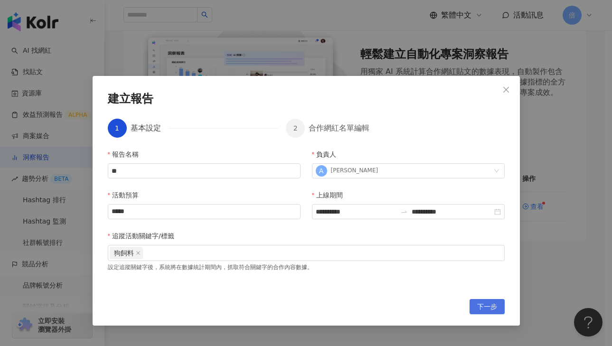
click at [496, 305] on button "下一步" at bounding box center [486, 306] width 35 height 15
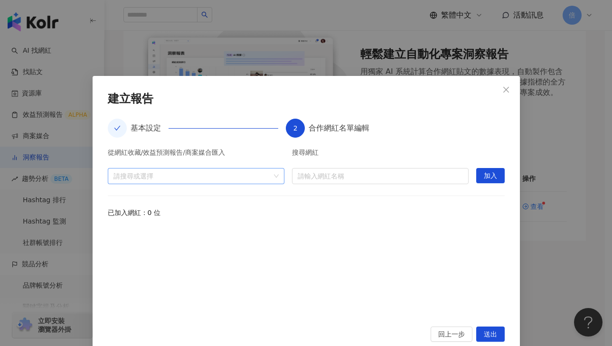
click at [193, 170] on div "請搜尋或選擇" at bounding box center [196, 176] width 177 height 16
click at [231, 156] on div "從網紅收藏/效益預測報告/商案媒合匯入" at bounding box center [196, 154] width 177 height 11
click at [484, 333] on span "送出" at bounding box center [490, 334] width 13 height 15
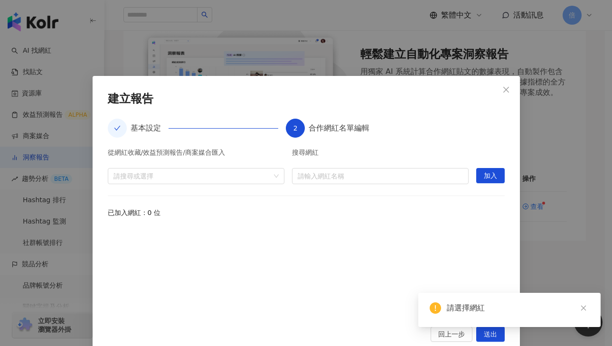
click at [309, 278] on div at bounding box center [306, 271] width 397 height 88
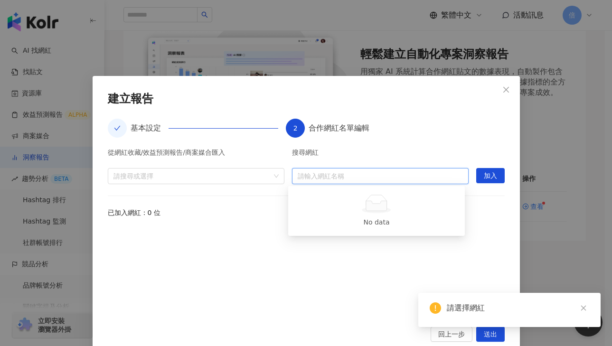
click at [358, 173] on input "search" at bounding box center [380, 175] width 165 height 15
click at [196, 168] on div "請搜尋或選擇" at bounding box center [196, 176] width 177 height 16
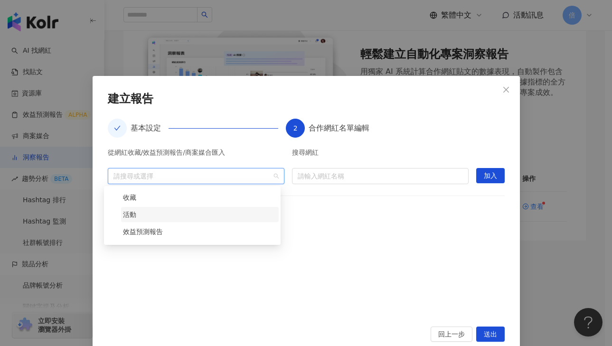
click at [162, 219] on span "活動" at bounding box center [200, 214] width 158 height 15
click at [190, 213] on span "活動" at bounding box center [200, 214] width 158 height 15
click at [144, 232] on span "效益預測報告" at bounding box center [143, 232] width 40 height 8
click at [128, 196] on span "收藏" at bounding box center [129, 198] width 13 height 8
click at [130, 231] on span "效益預測報告" at bounding box center [143, 232] width 40 height 8
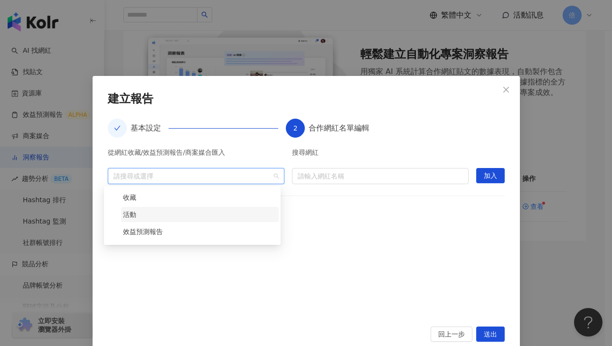
click at [131, 220] on span "活動" at bounding box center [200, 214] width 158 height 15
click at [341, 217] on div "已加入網紅：0 位" at bounding box center [306, 212] width 397 height 10
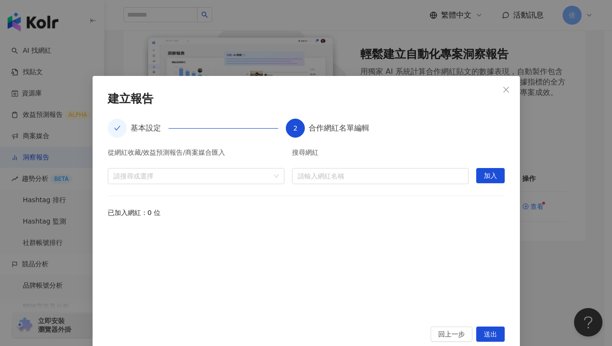
click at [334, 187] on div "從網紅收藏/效益預測報告/商案媒合匯入 請搜尋或選擇 搜尋網紅 請輸入網紅名稱 加入 已加入網紅：0 位" at bounding box center [306, 232] width 397 height 166
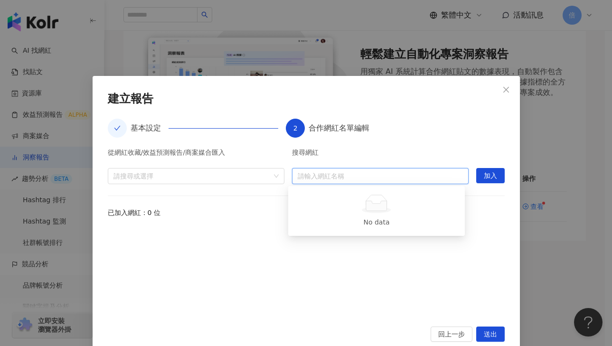
click at [336, 180] on input "search" at bounding box center [380, 175] width 165 height 15
click at [393, 212] on div at bounding box center [376, 204] width 154 height 19
drag, startPoint x: 330, startPoint y: 126, endPoint x: 274, endPoint y: 130, distance: 56.1
click at [329, 126] on div "合作網紅名單編輯" at bounding box center [338, 128] width 61 height 19
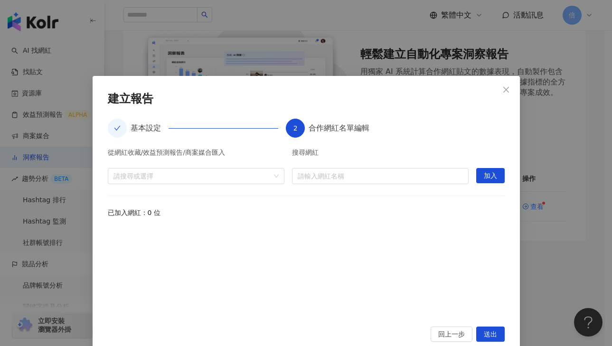
click at [175, 125] on div "基本設定" at bounding box center [193, 128] width 171 height 19
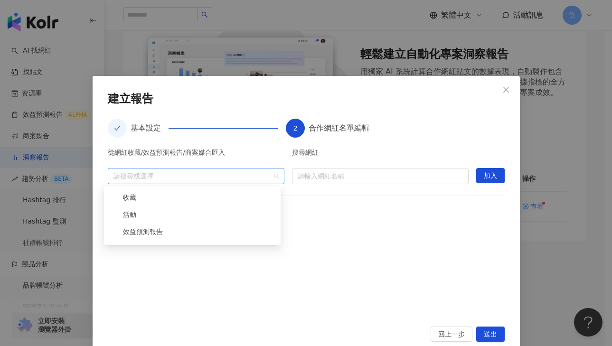
click at [144, 178] on div at bounding box center [191, 175] width 163 height 7
click at [125, 206] on div "收藏" at bounding box center [192, 198] width 173 height 17
click at [126, 202] on span "收藏" at bounding box center [200, 197] width 158 height 15
click at [127, 202] on span "收藏" at bounding box center [200, 197] width 158 height 15
click at [127, 214] on span "活動" at bounding box center [129, 215] width 13 height 8
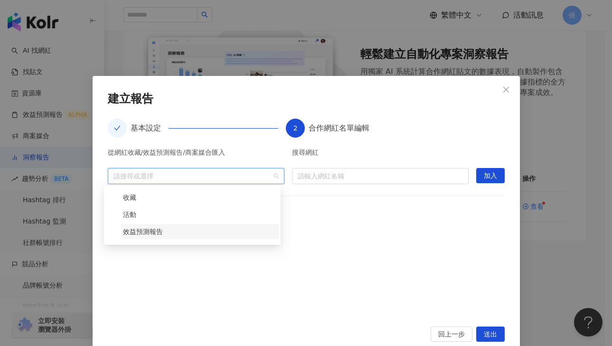
click at [128, 238] on span "效益預測報告" at bounding box center [200, 231] width 158 height 15
click at [410, 242] on div at bounding box center [306, 271] width 397 height 88
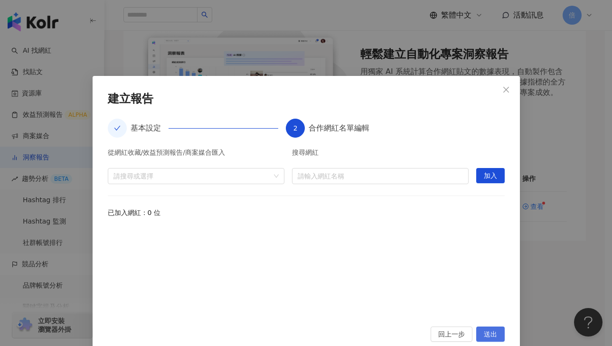
click at [491, 337] on span "送出" at bounding box center [490, 334] width 13 height 15
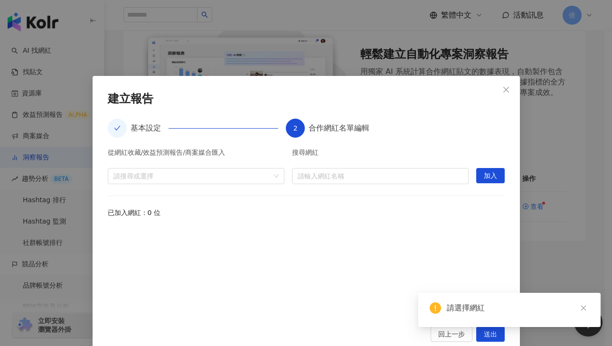
click at [443, 277] on div at bounding box center [306, 271] width 397 height 88
click at [484, 178] on span "加入" at bounding box center [490, 175] width 13 height 15
click at [386, 178] on input "search" at bounding box center [380, 175] width 165 height 15
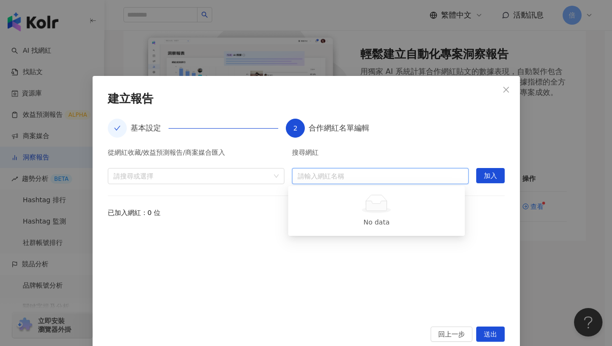
type input "*"
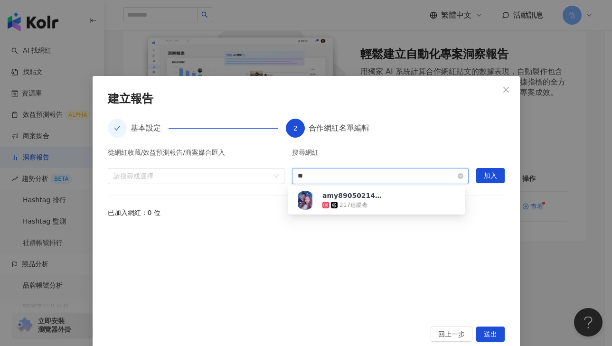
type input "*"
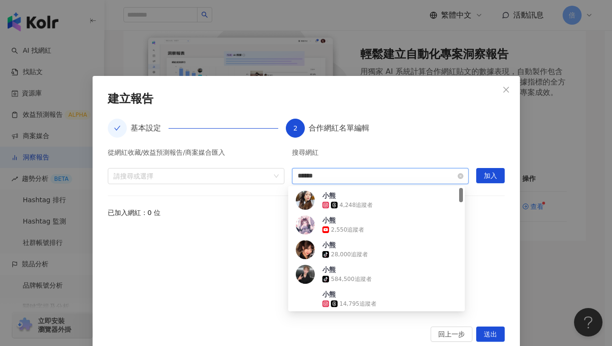
type input "****"
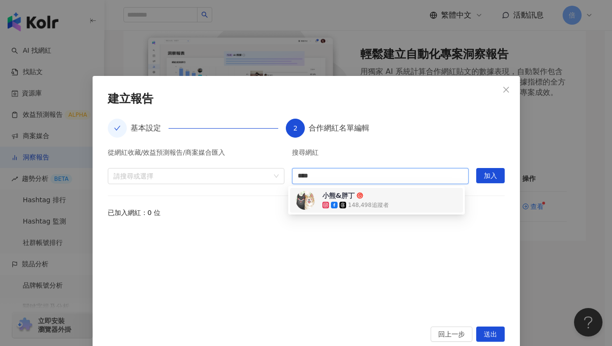
click at [410, 211] on div "小熊&胖丁 148,498 追蹤者" at bounding box center [376, 200] width 173 height 25
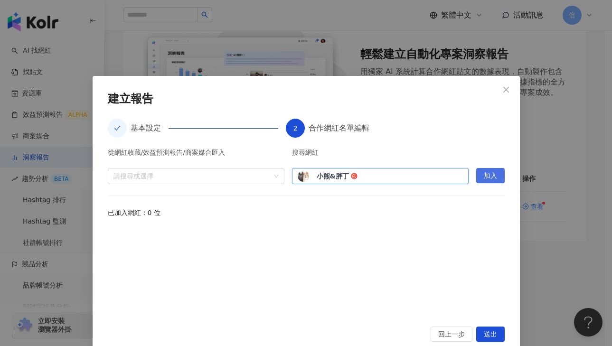
click at [492, 177] on span "加入" at bounding box center [490, 175] width 13 height 15
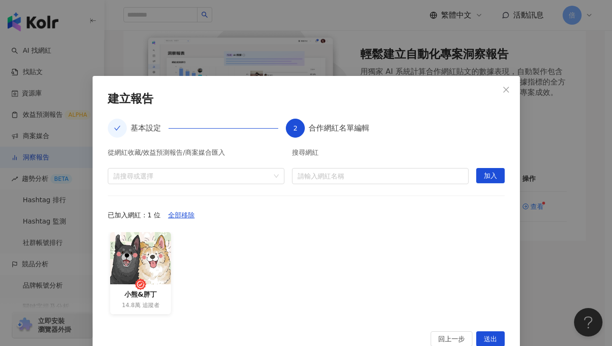
scroll to position [19, 0]
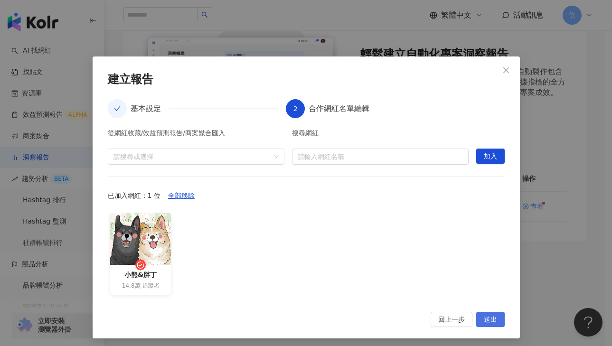
click at [489, 315] on span "送出" at bounding box center [490, 319] width 13 height 15
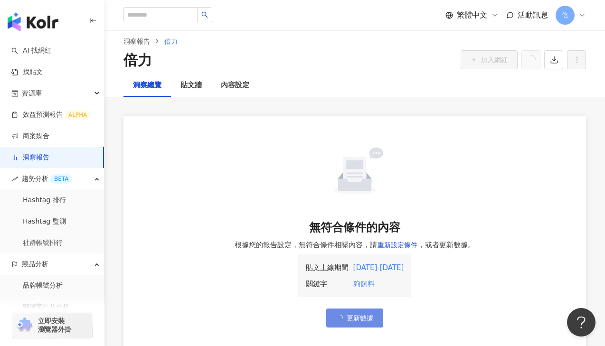
scroll to position [58, 0]
